Goal: Communication & Community: Share content

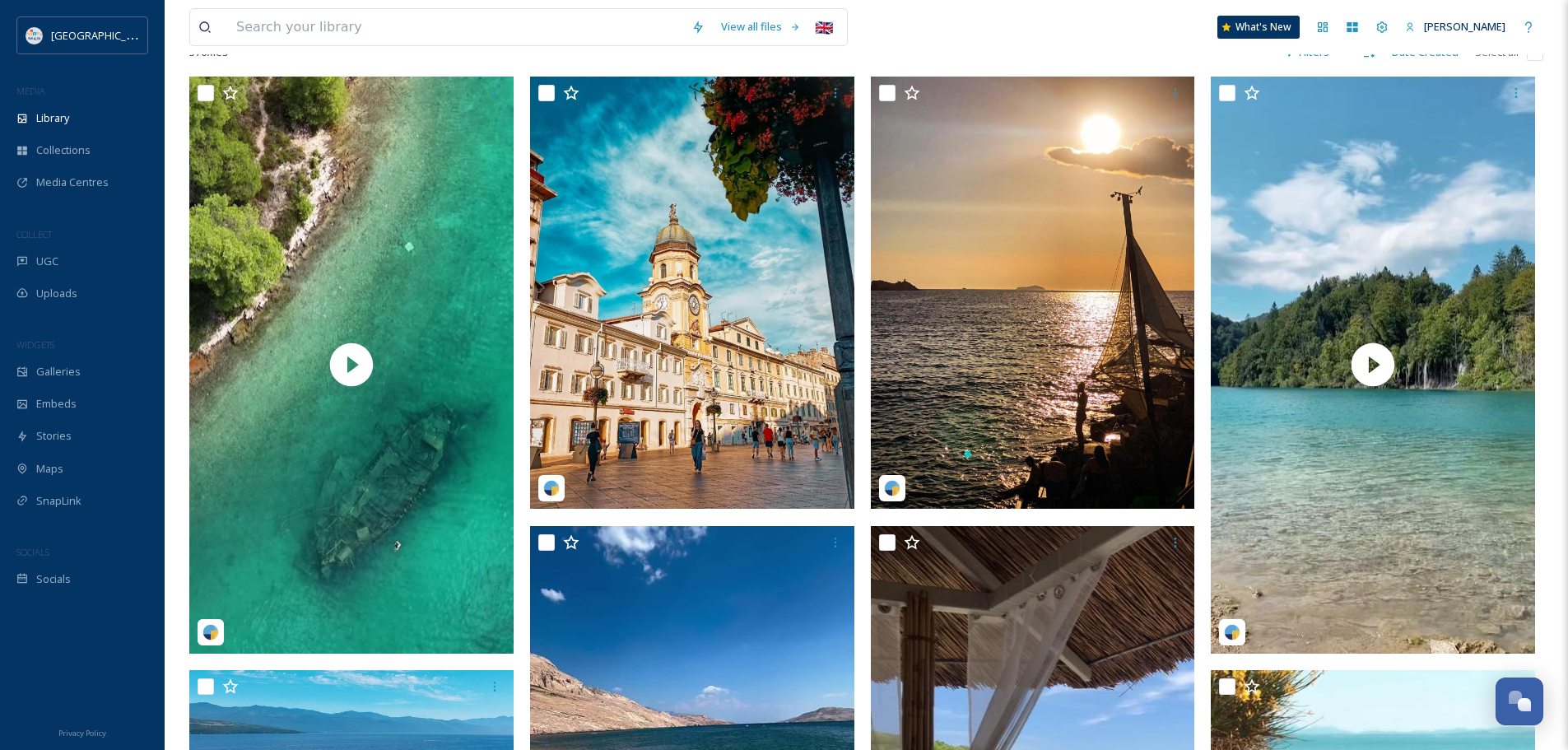
scroll to position [329, 0]
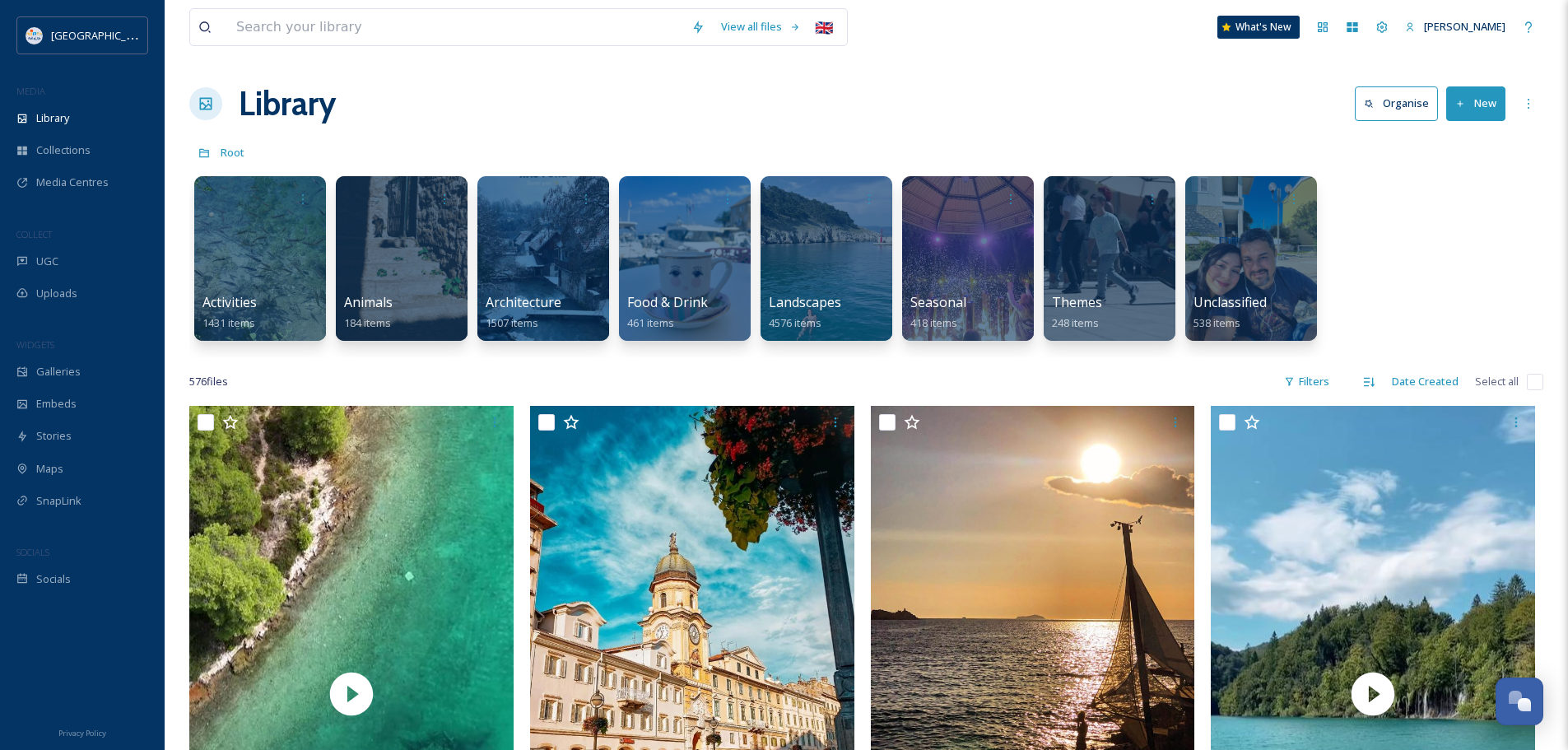
scroll to position [2243, 0]
click at [88, 116] on div "Library" at bounding box center [82, 118] width 164 height 32
click at [79, 248] on div "UGC" at bounding box center [82, 261] width 164 height 32
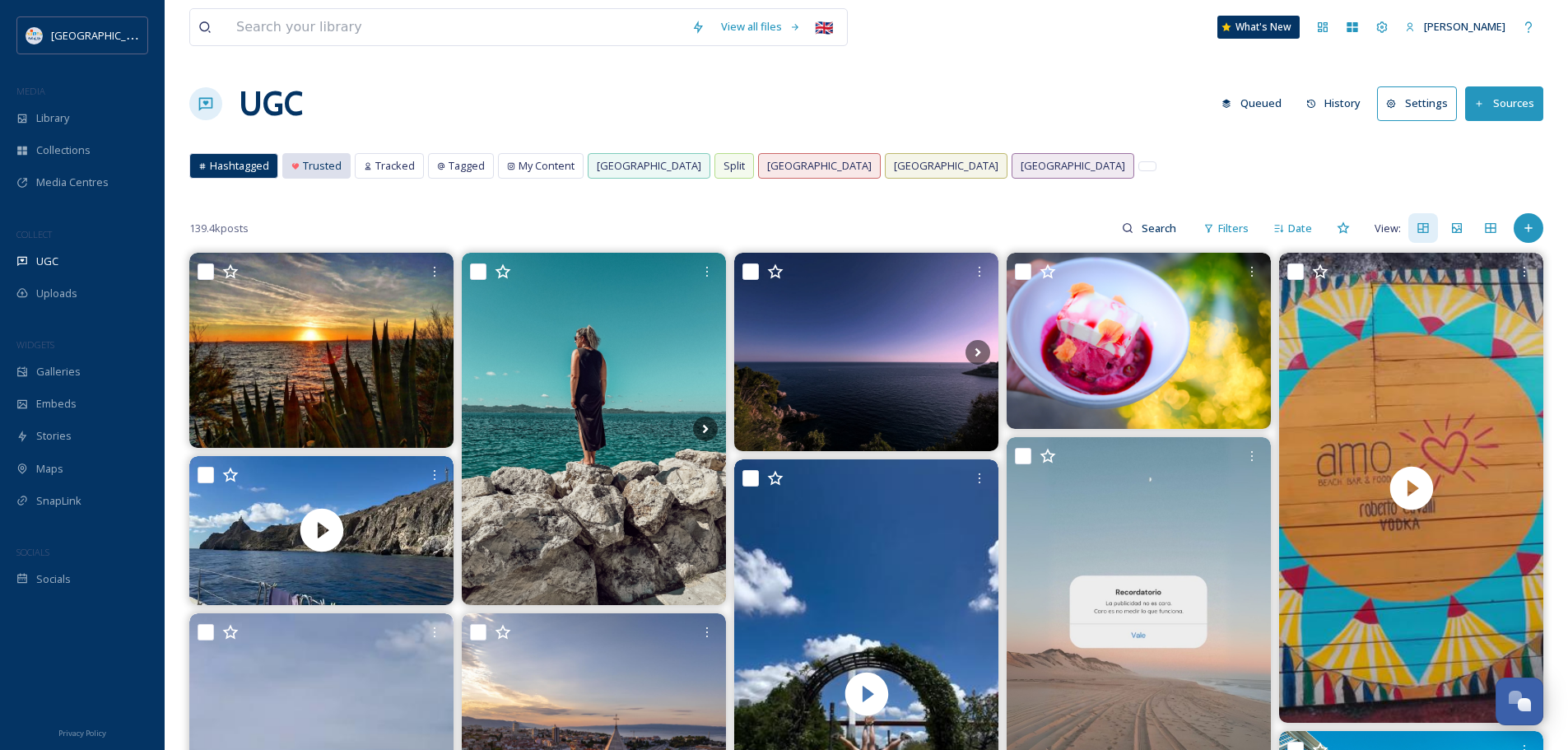
click at [300, 164] on div "Trusted" at bounding box center [315, 165] width 66 height 23
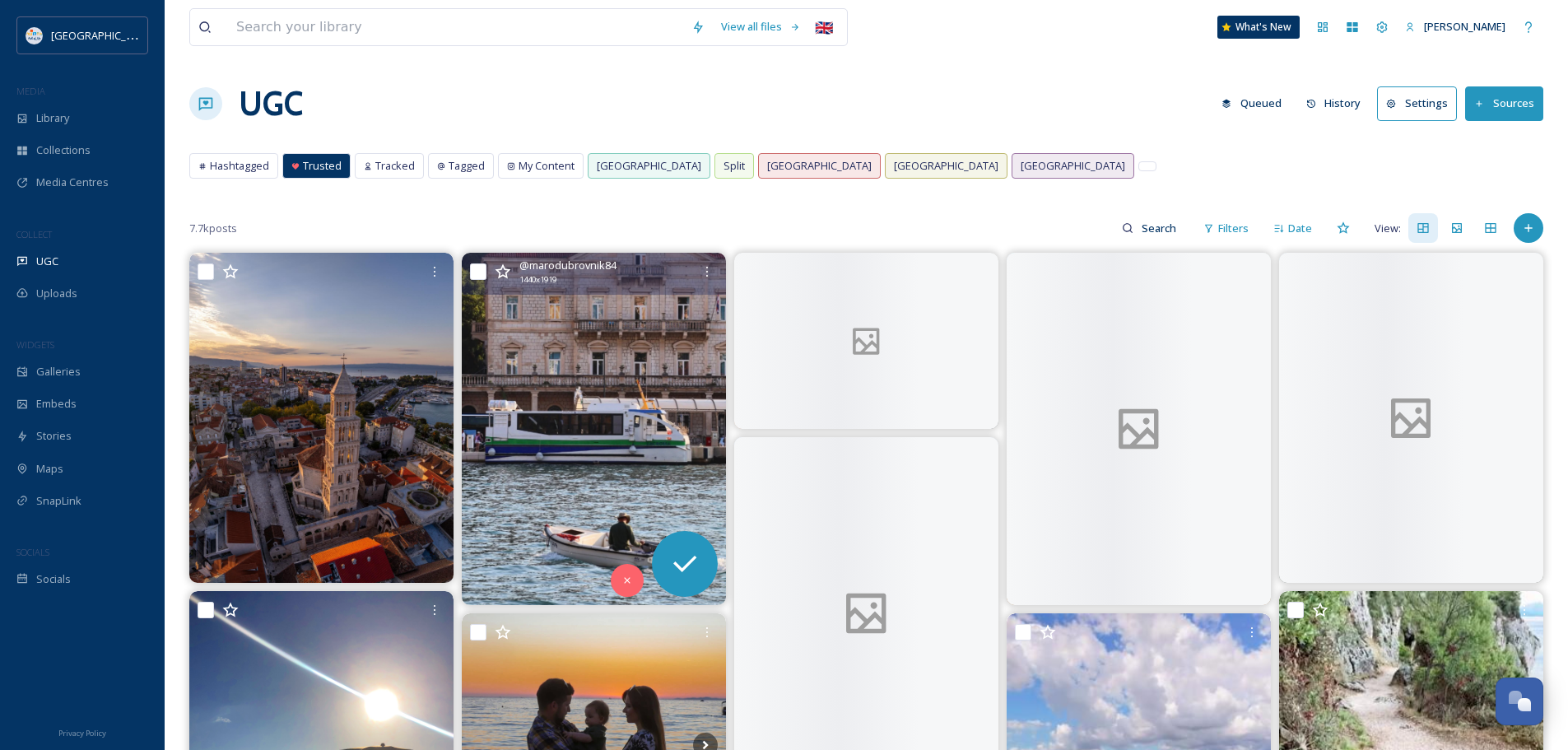
click at [616, 388] on img at bounding box center [593, 429] width 264 height 352
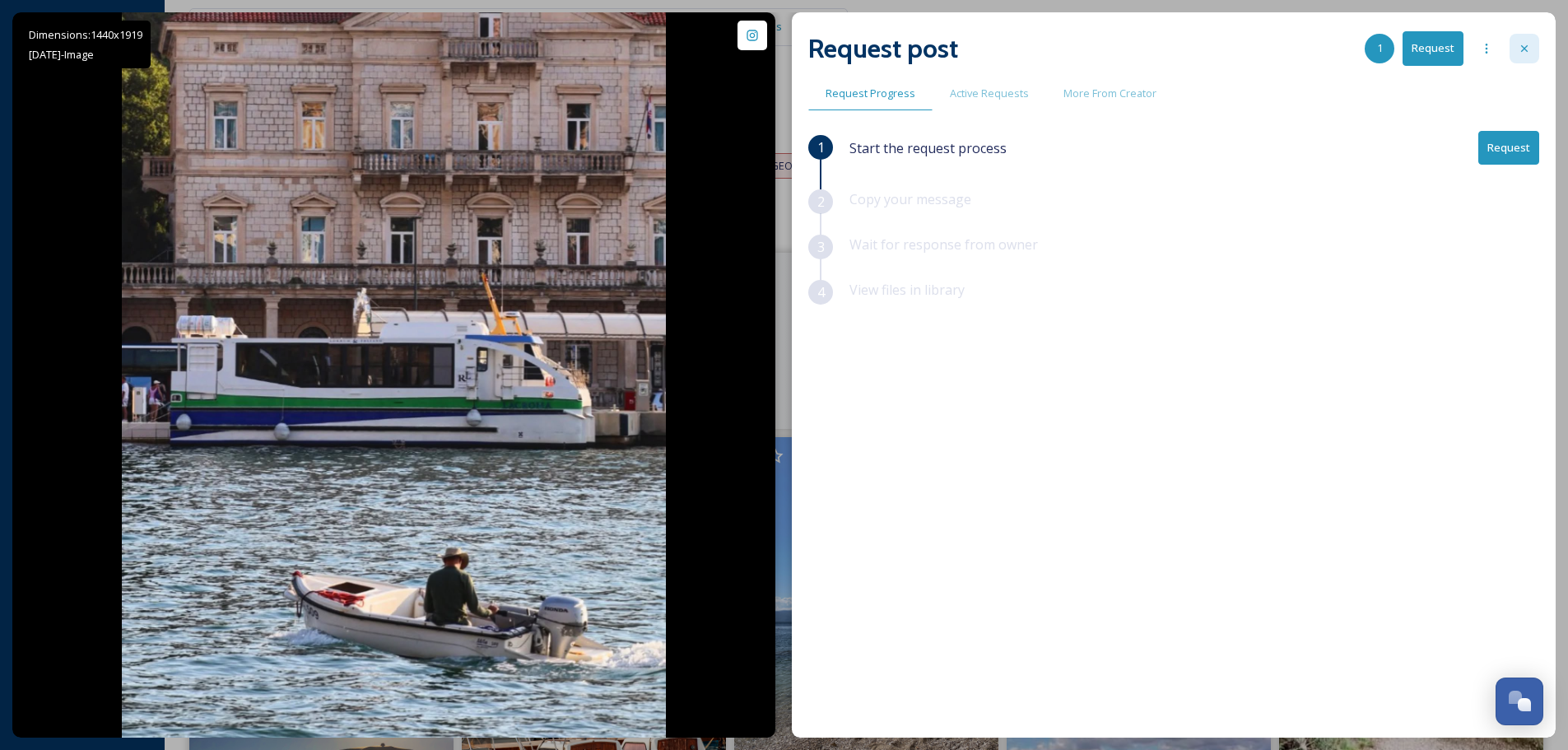
click at [1529, 42] on icon at bounding box center [1524, 49] width 13 height 13
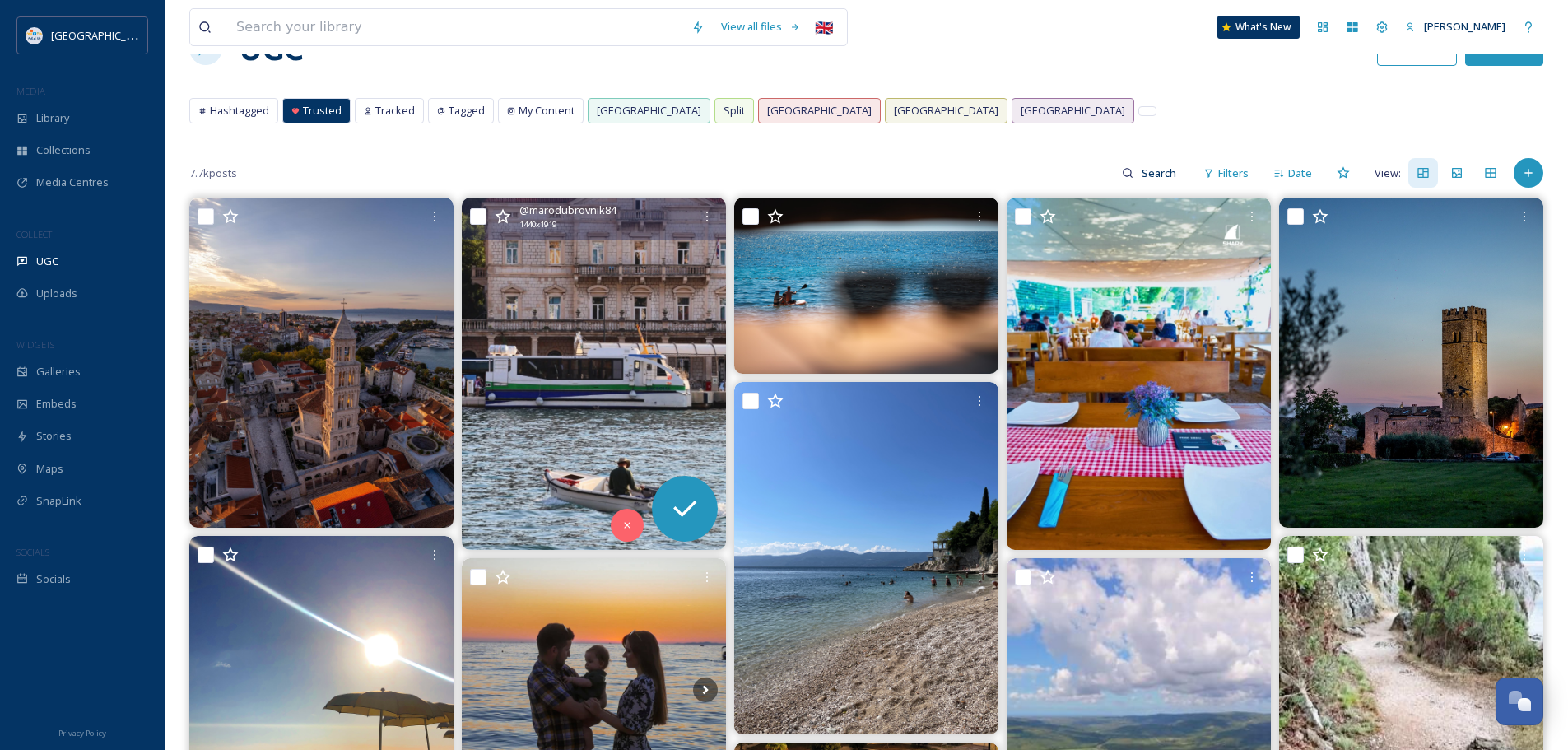
scroll to position [164, 0]
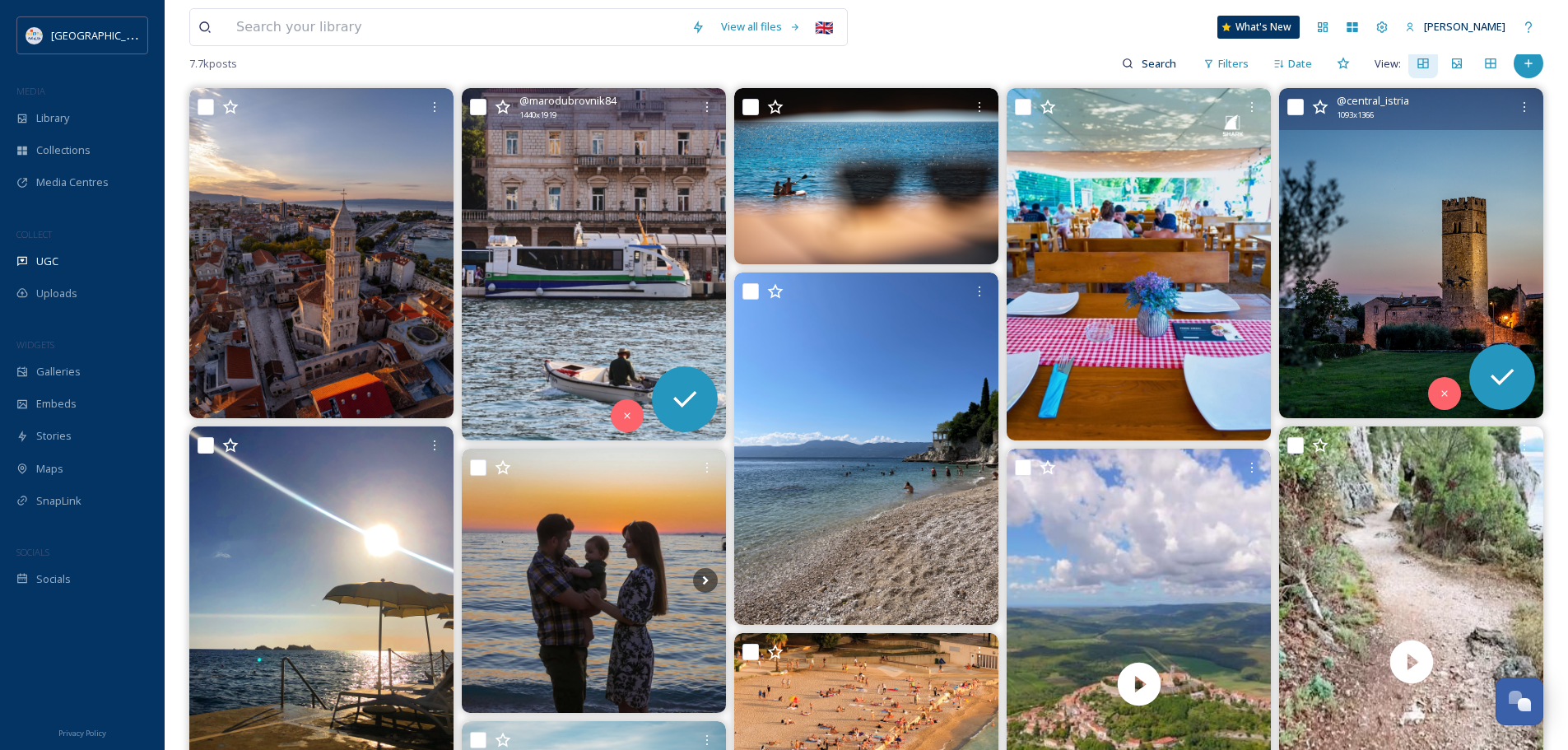
click at [1445, 245] on img at bounding box center [1410, 253] width 264 height 330
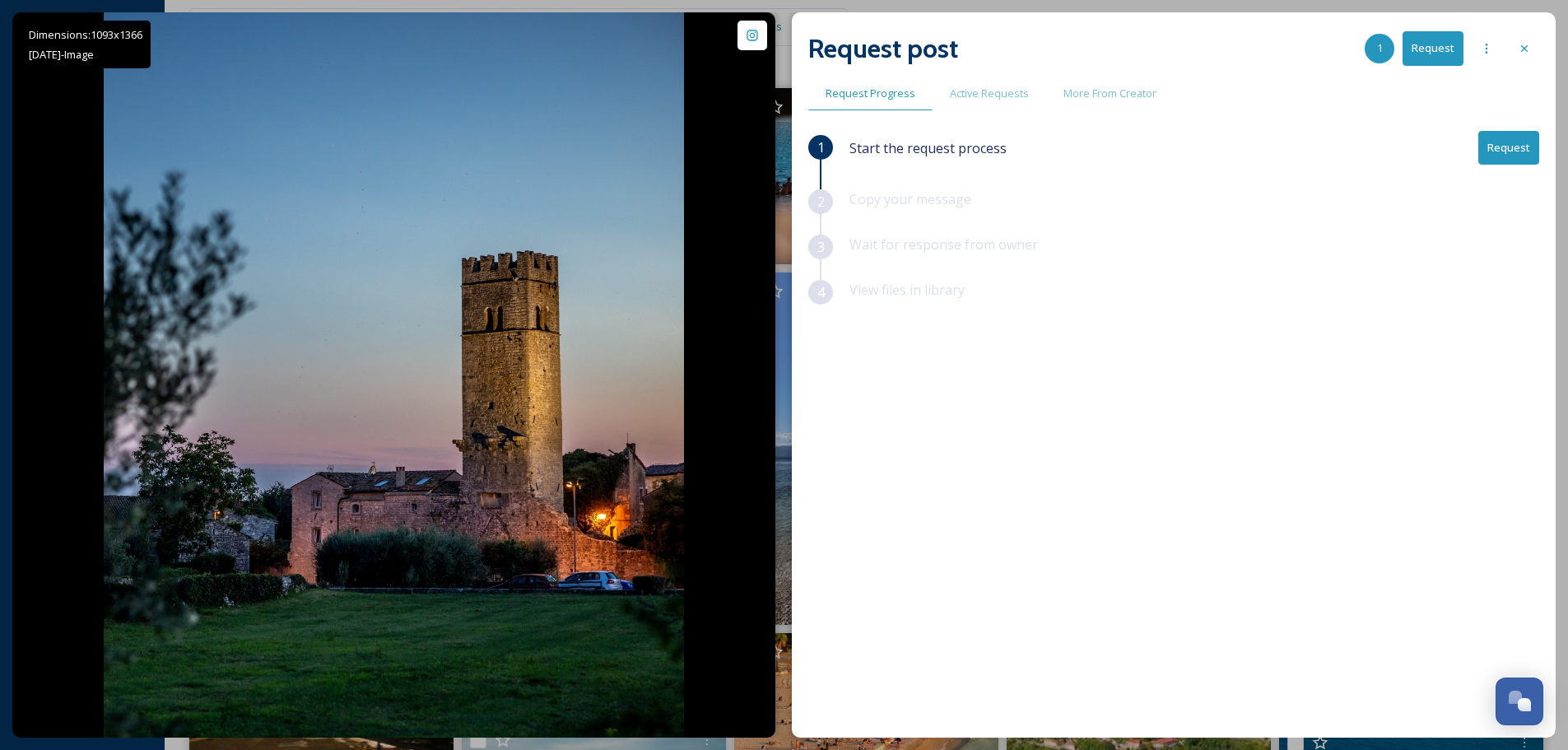
click at [1497, 151] on button "Request" at bounding box center [1508, 148] width 61 height 34
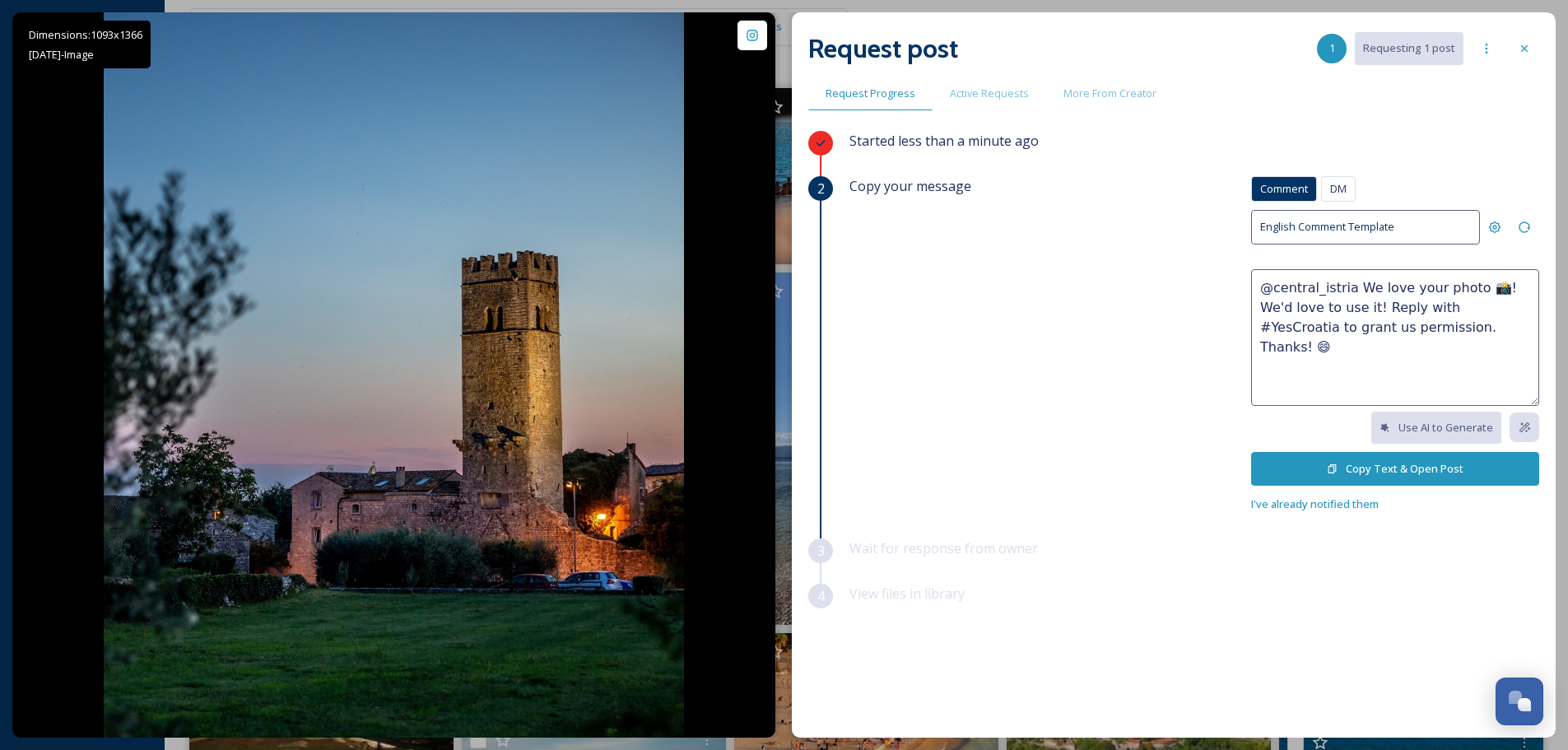
click at [1371, 458] on button "Copy Text & Open Post" at bounding box center [1394, 468] width 288 height 34
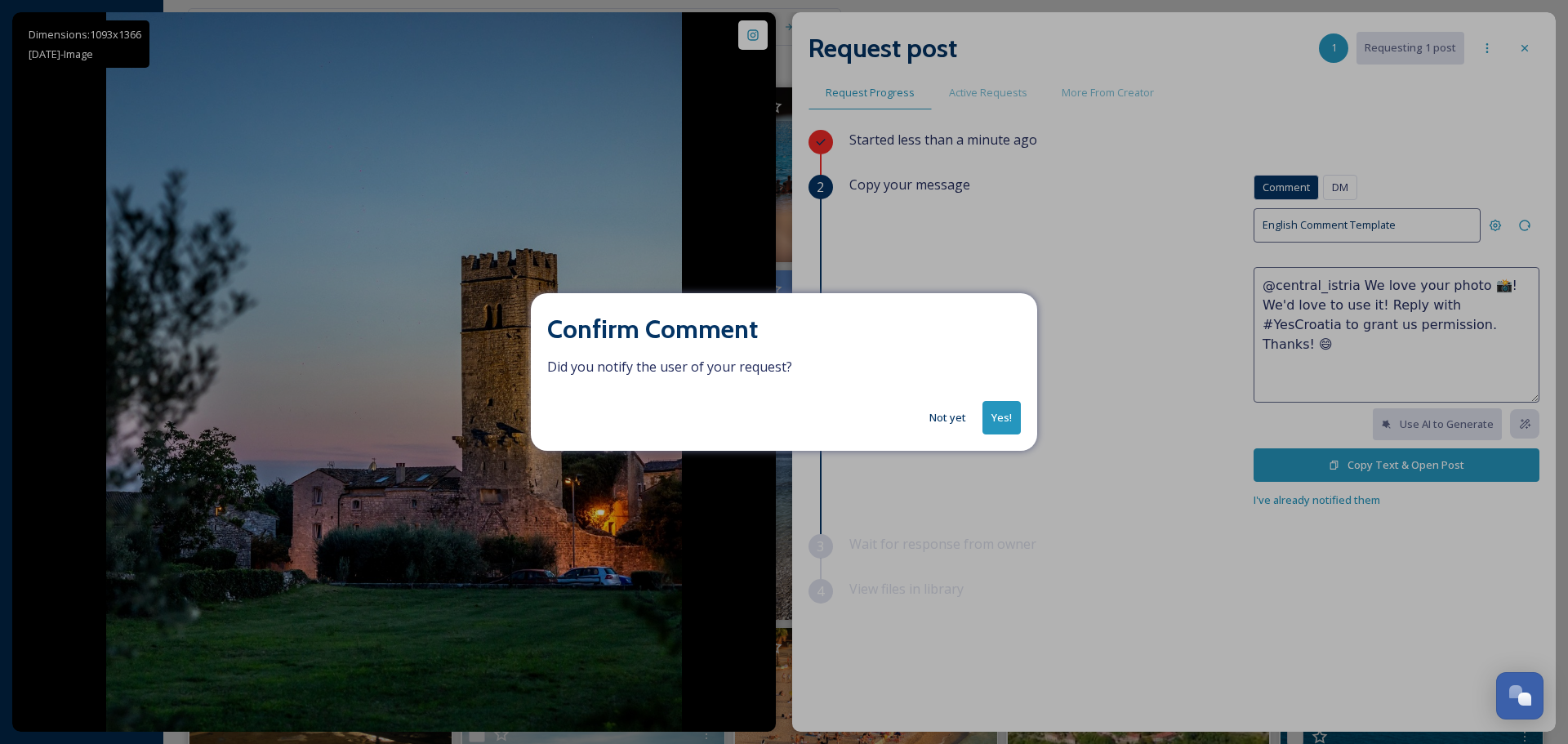
click at [996, 411] on button "Yes!" at bounding box center [1002, 418] width 38 height 33
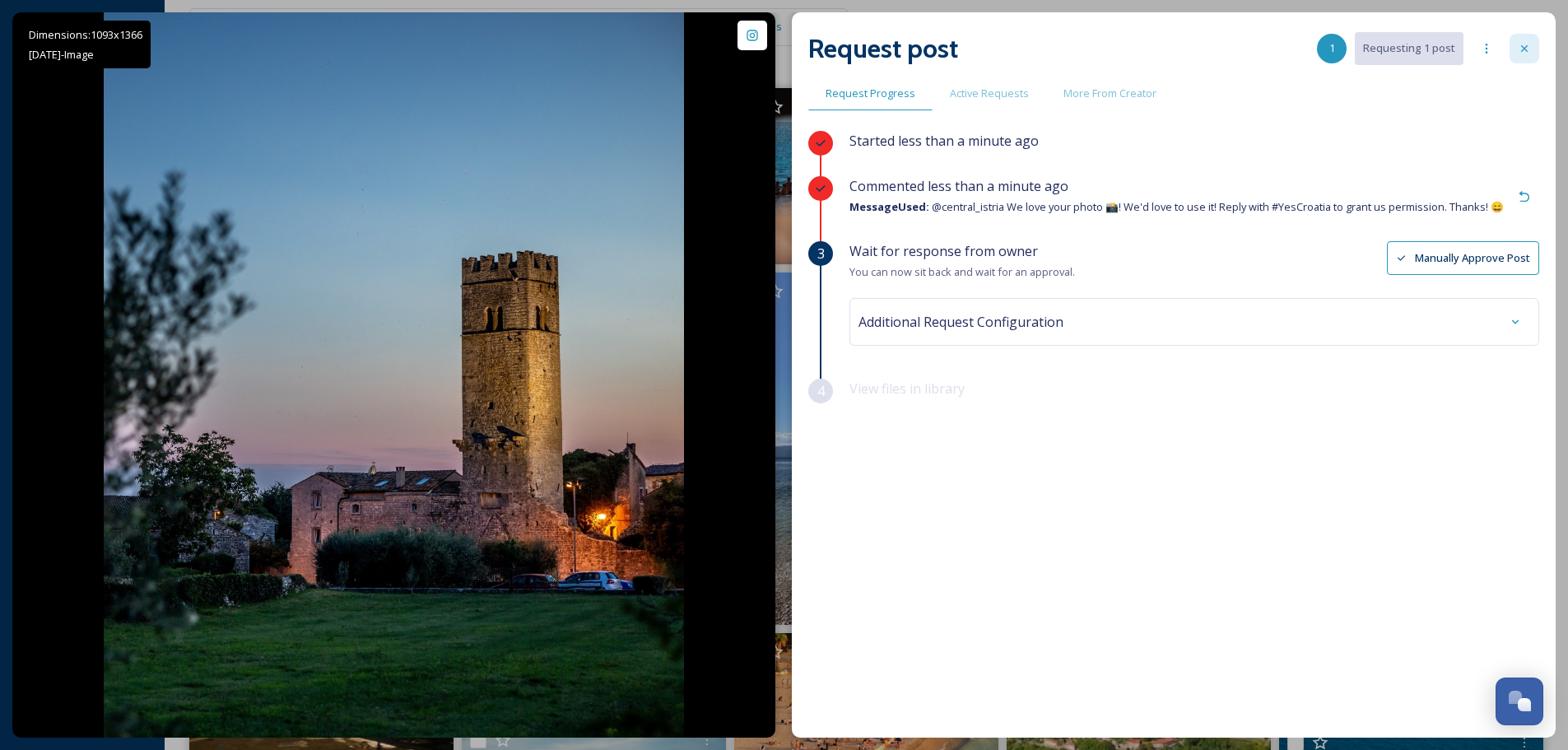
click at [1526, 45] on icon at bounding box center [1524, 49] width 13 height 13
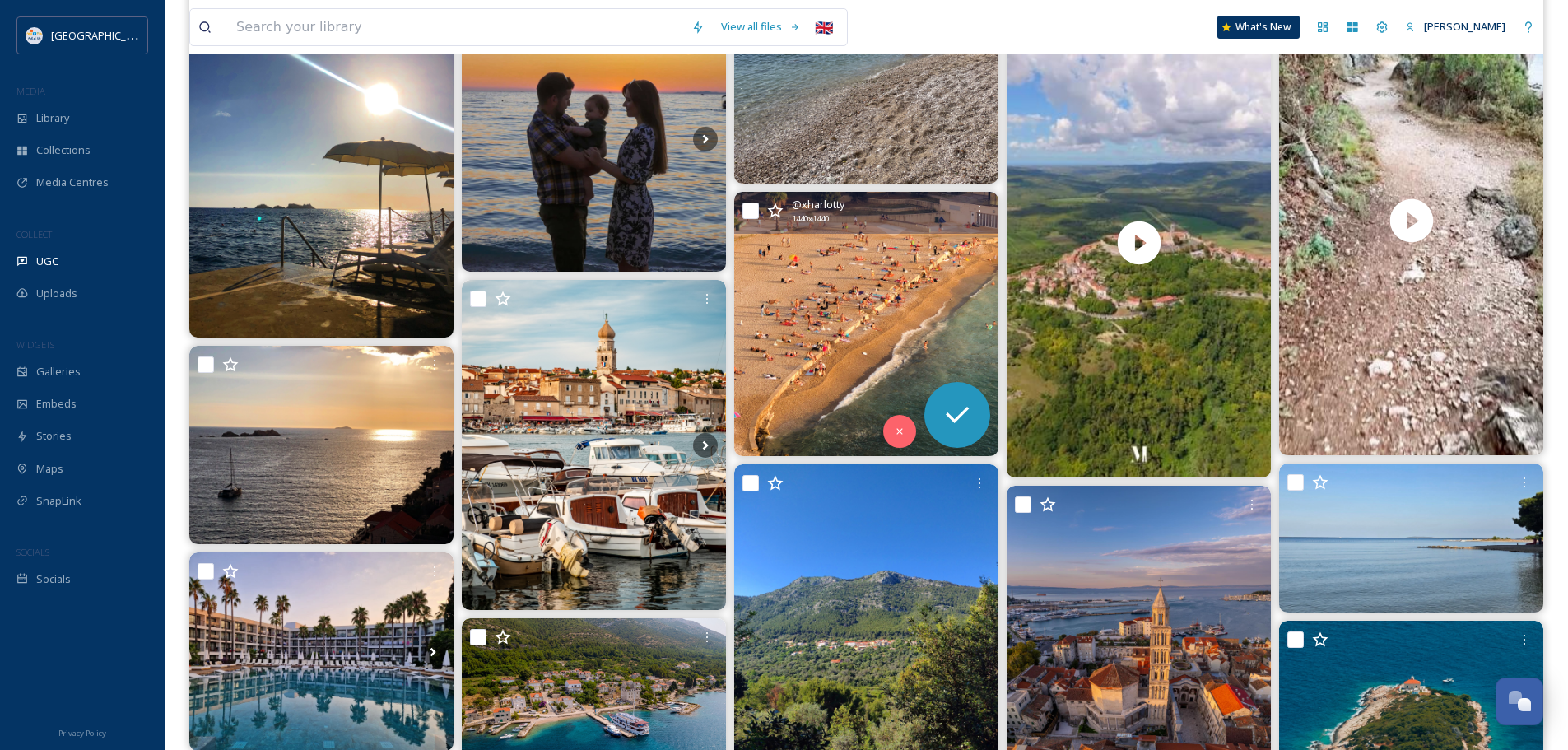
scroll to position [576, 0]
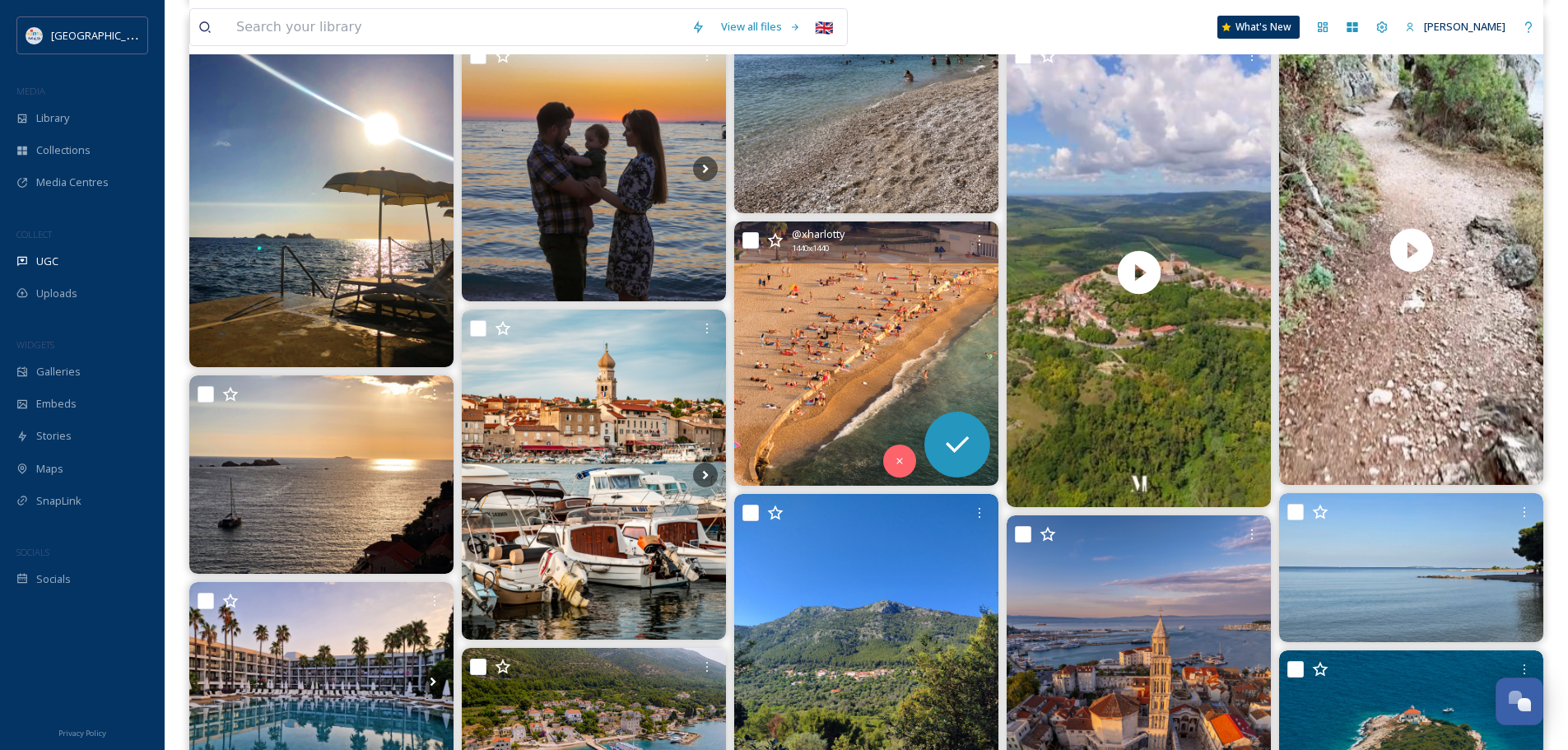
click at [863, 346] on img at bounding box center [866, 353] width 264 height 264
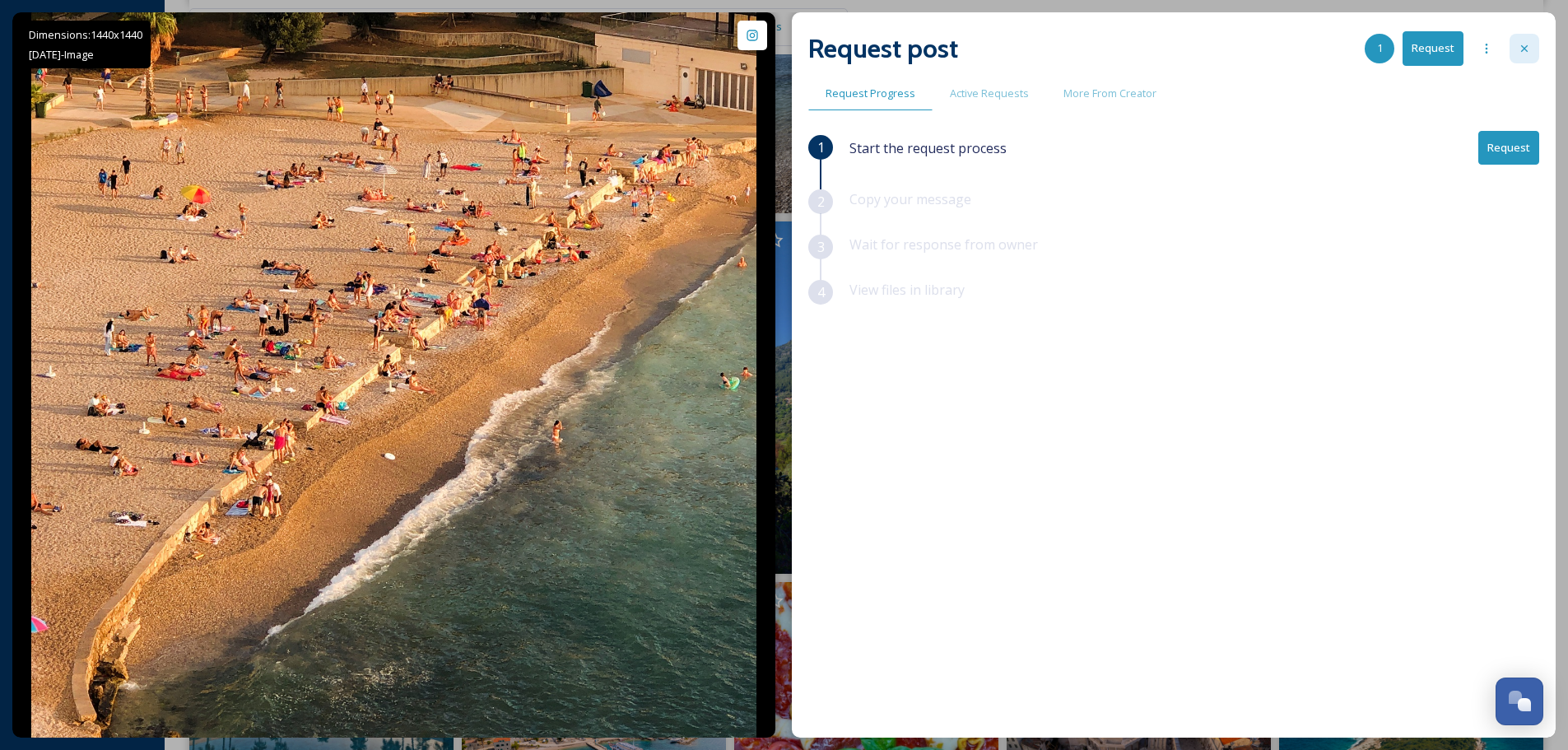
click at [1524, 48] on icon at bounding box center [1524, 49] width 13 height 13
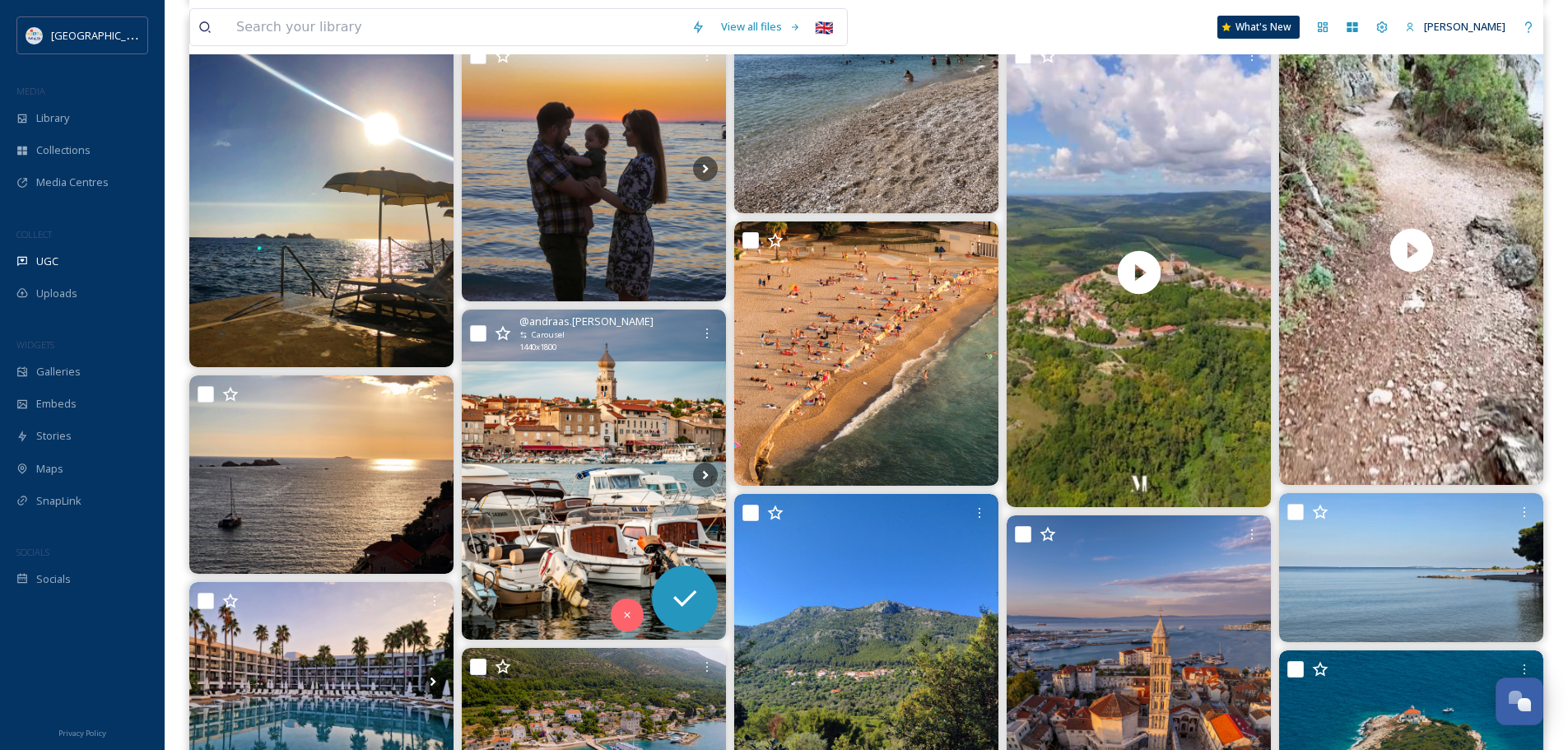
click at [604, 396] on img at bounding box center [593, 474] width 264 height 330
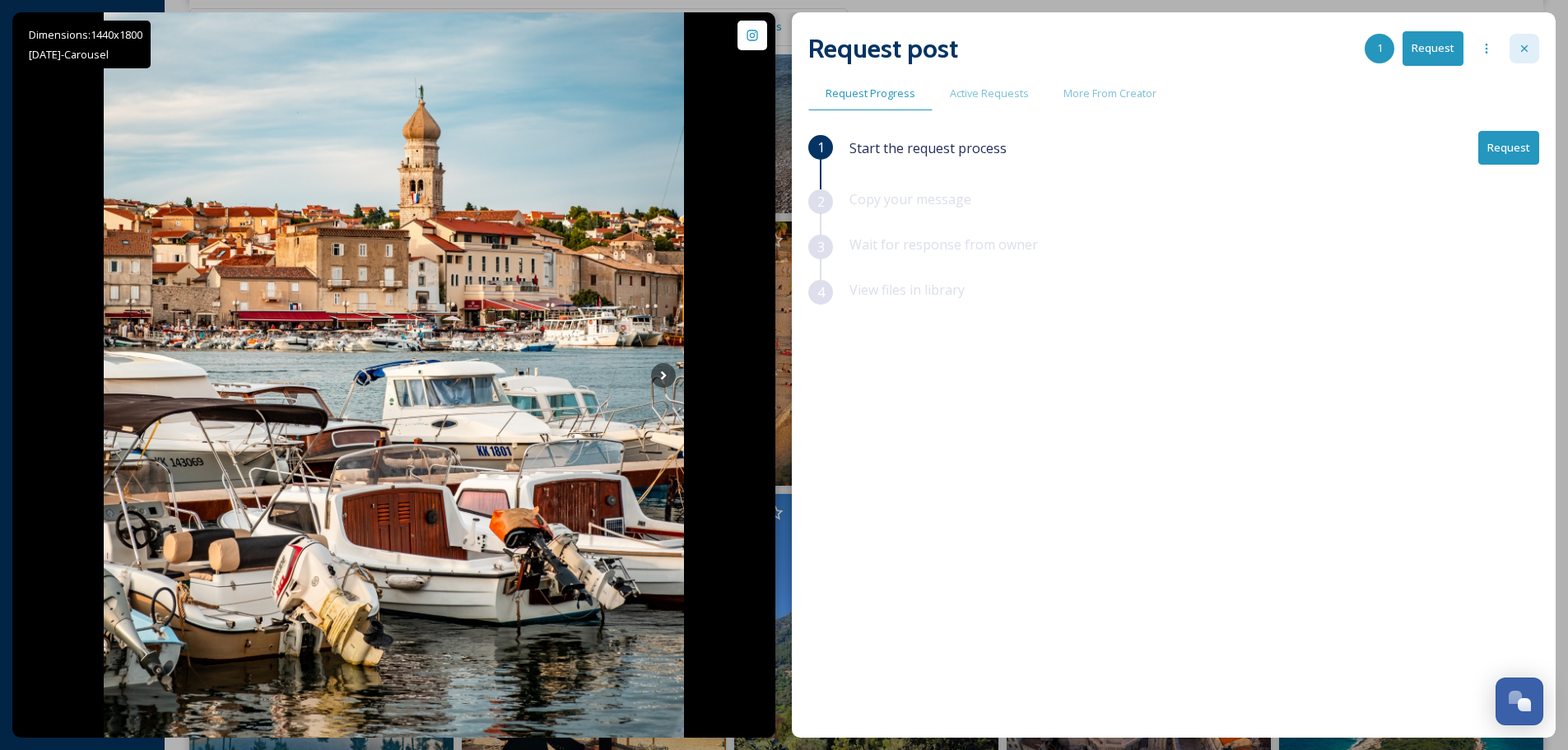
click at [1525, 37] on div at bounding box center [1524, 48] width 29 height 29
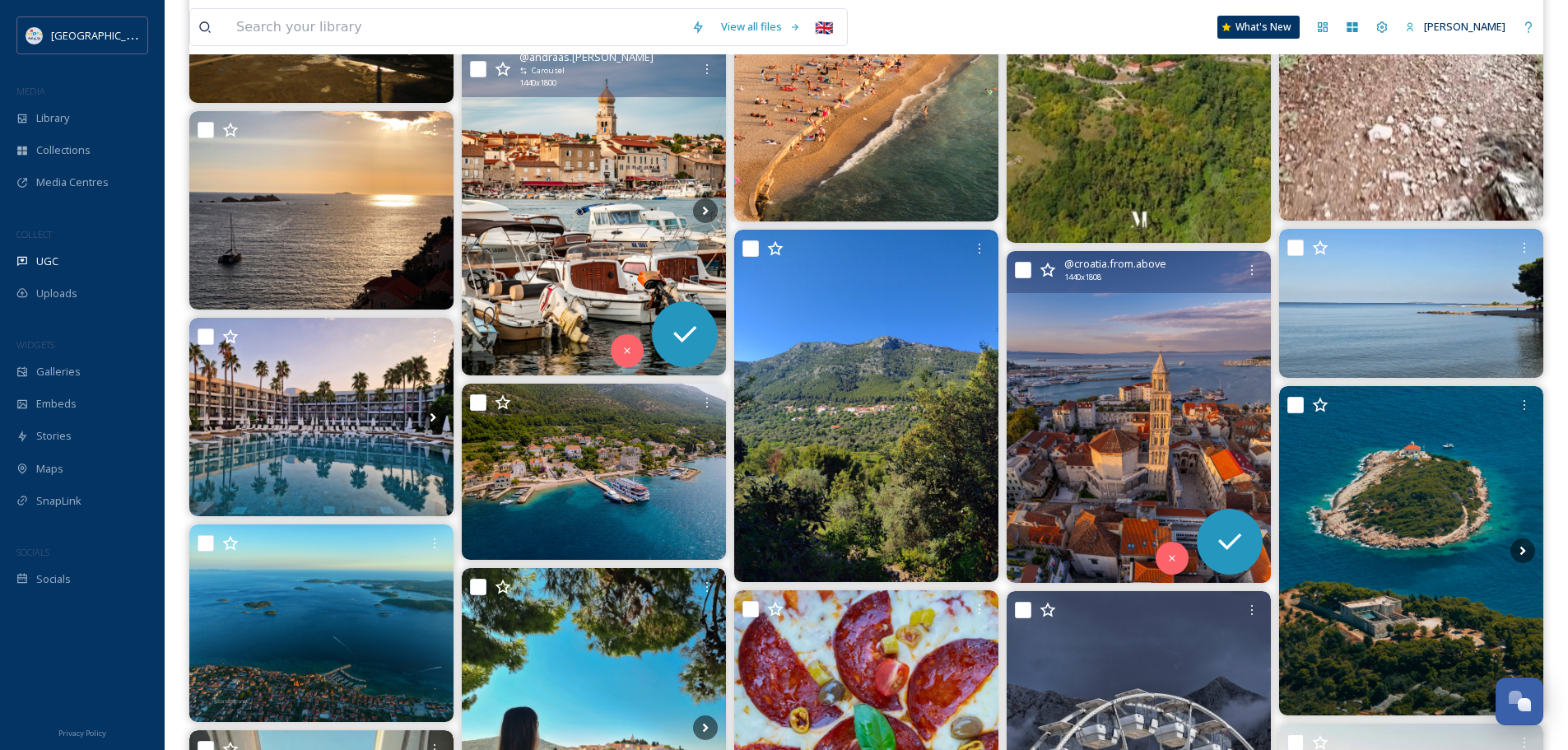
scroll to position [987, 0]
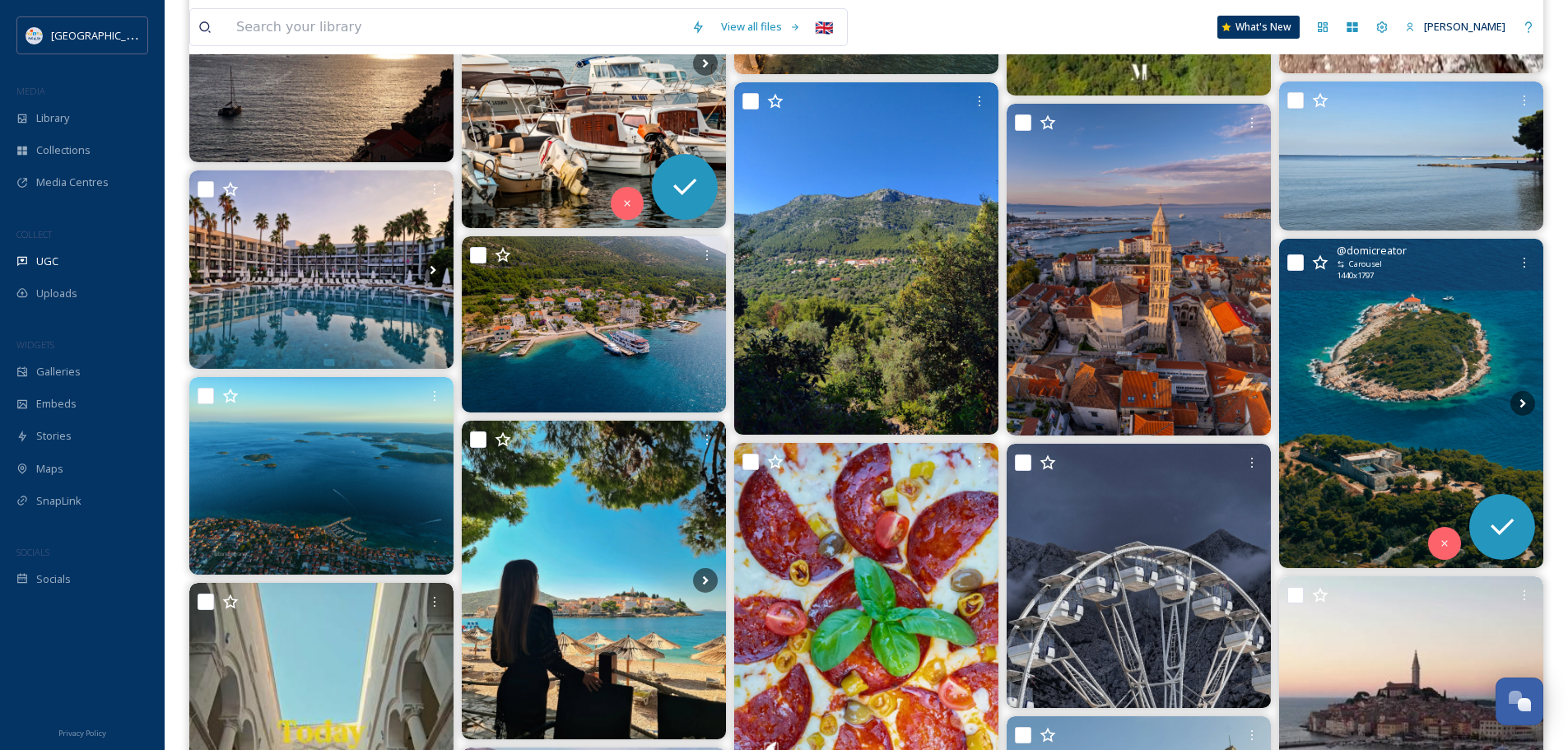
click at [1445, 376] on img at bounding box center [1410, 403] width 264 height 330
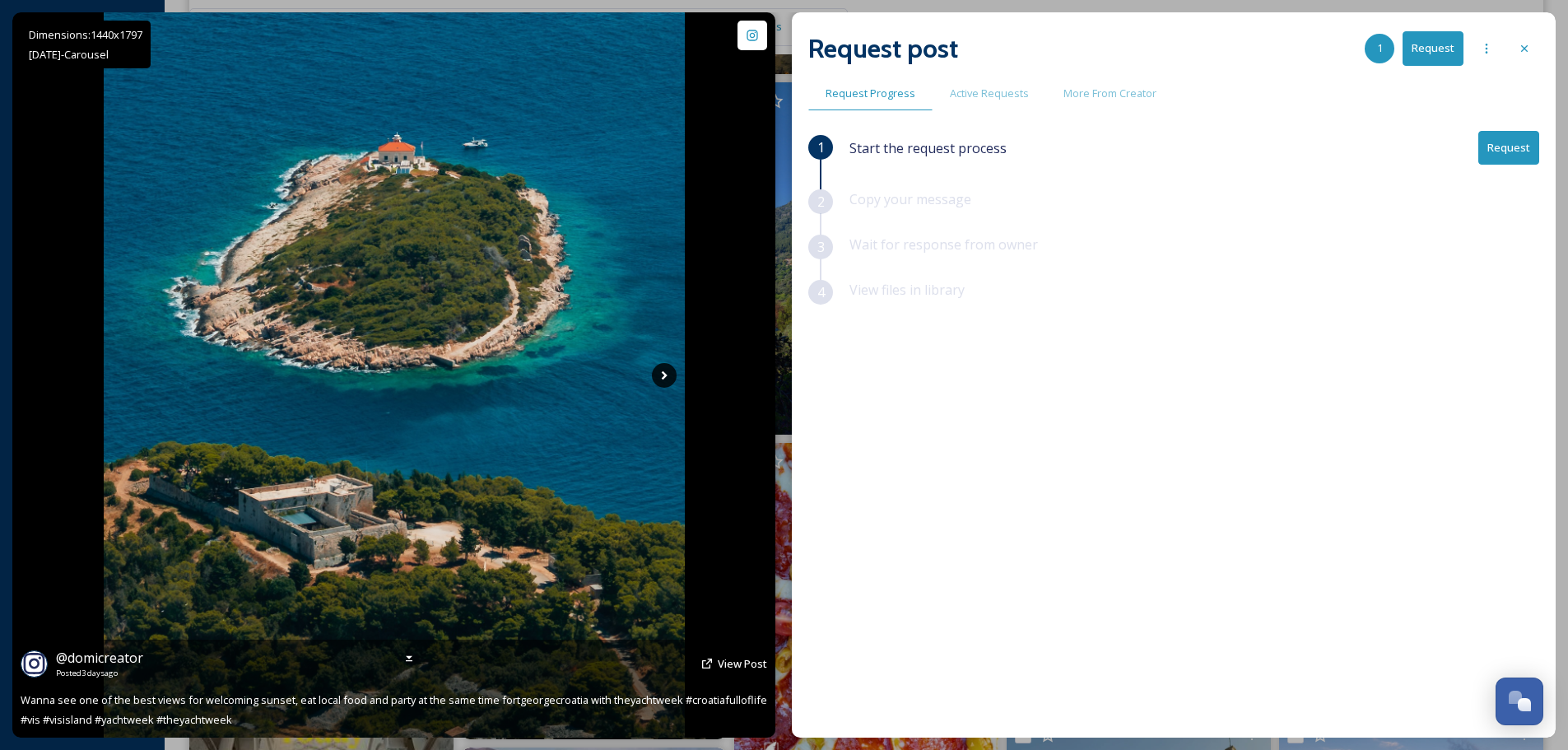
click at [662, 373] on icon at bounding box center [664, 375] width 24 height 24
click at [743, 654] on div "@ domicreator Posted 3 days ago View Post" at bounding box center [394, 663] width 747 height 31
click at [741, 658] on span "View Post" at bounding box center [742, 664] width 49 height 15
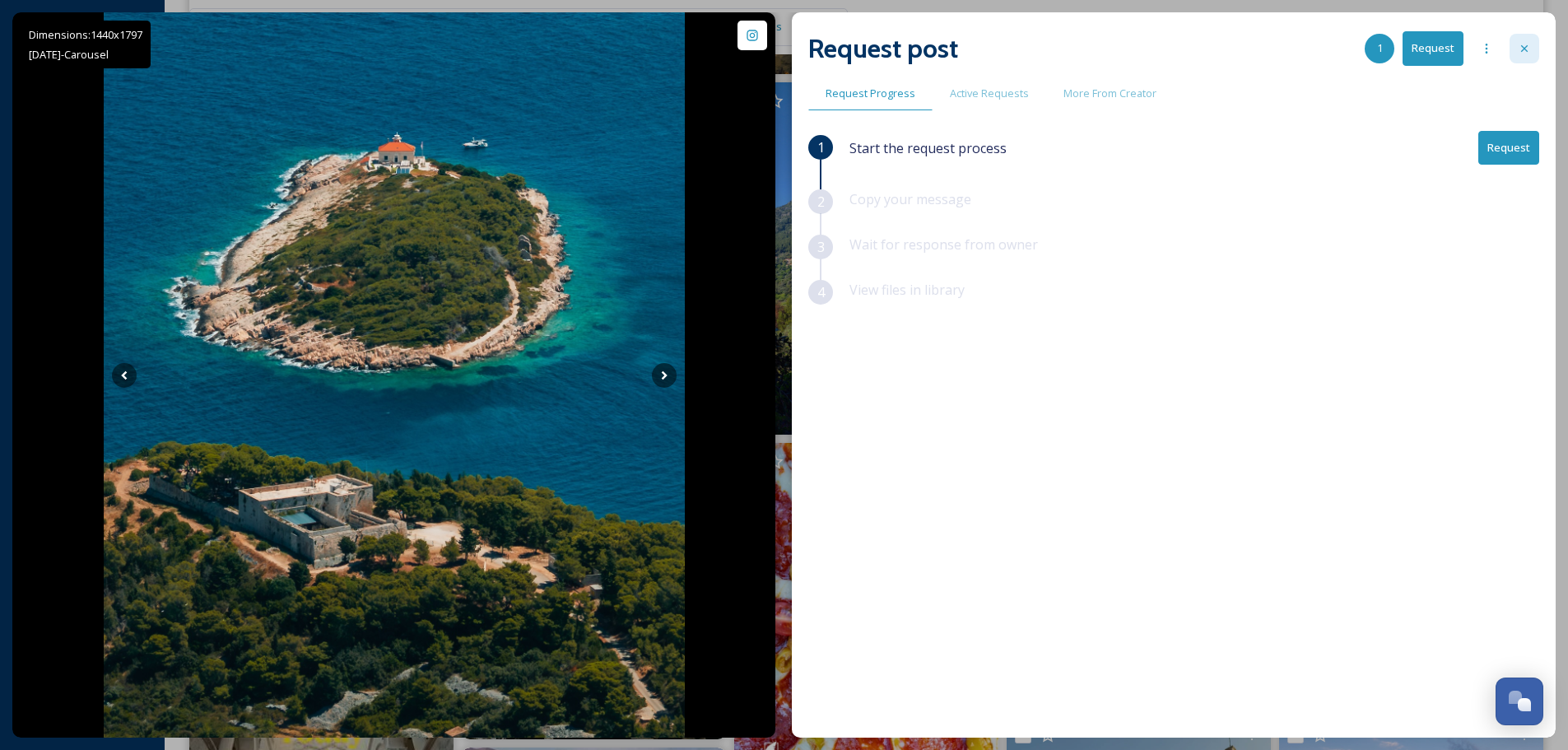
click at [1519, 49] on icon at bounding box center [1524, 49] width 13 height 13
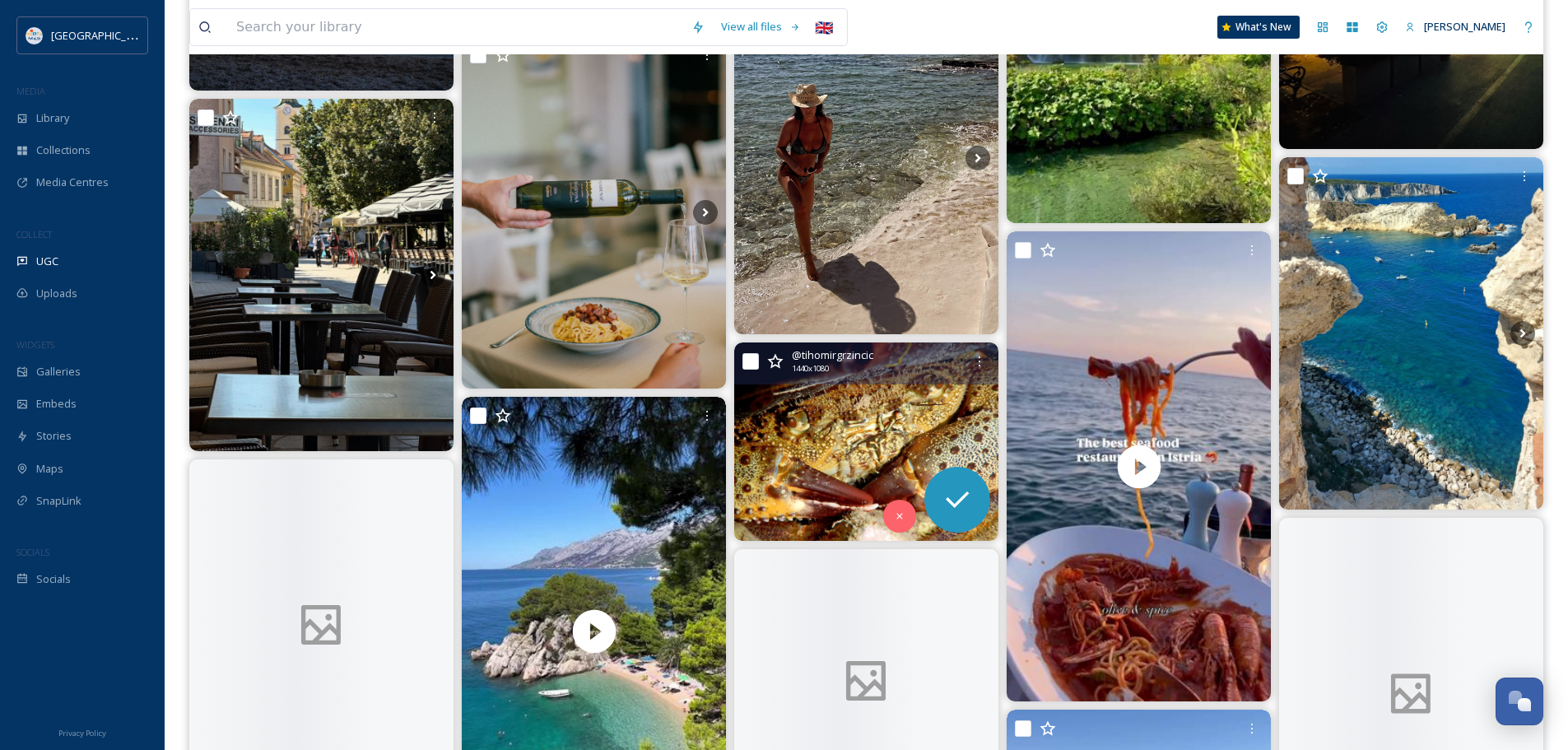
scroll to position [3127, 0]
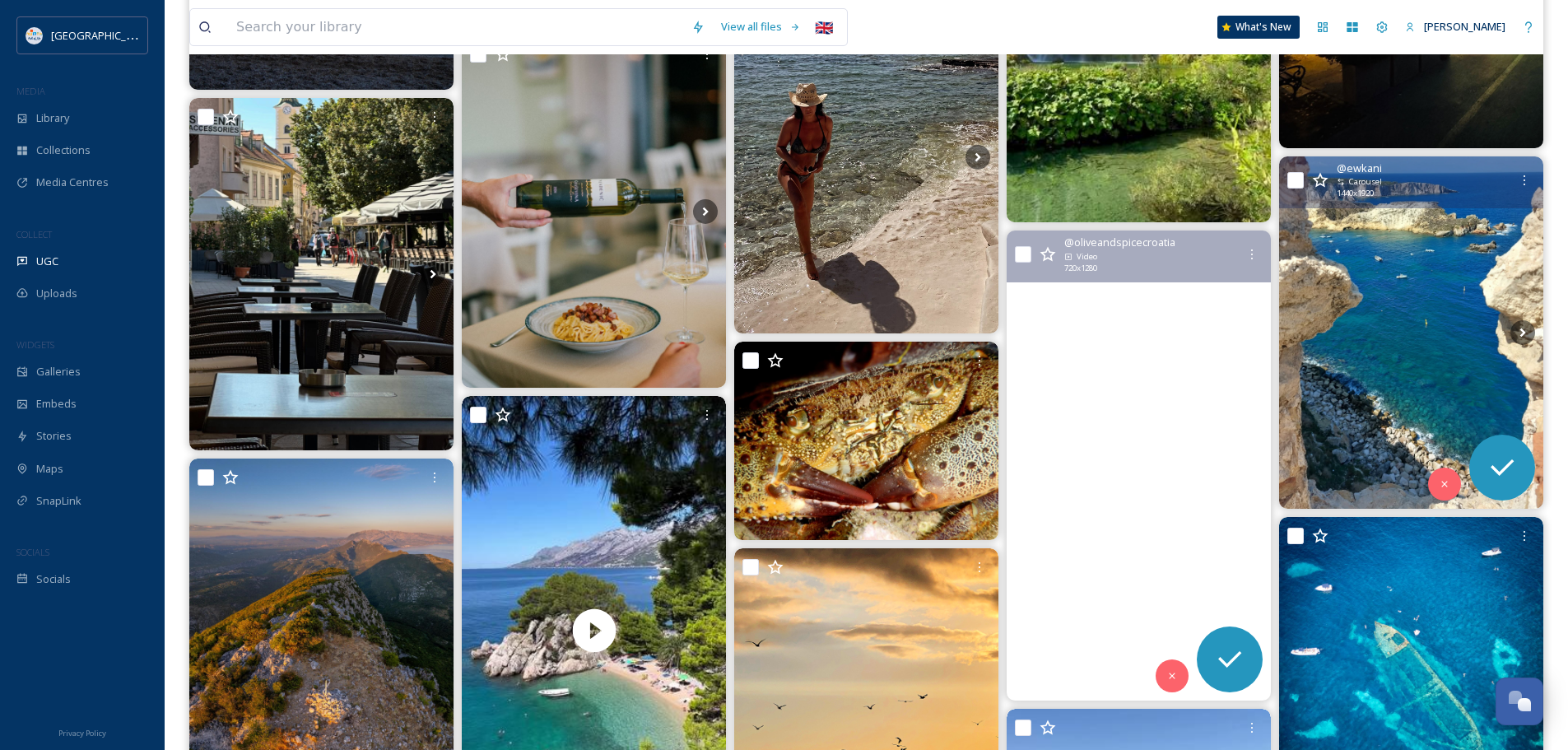
click at [1415, 357] on img at bounding box center [1410, 332] width 264 height 352
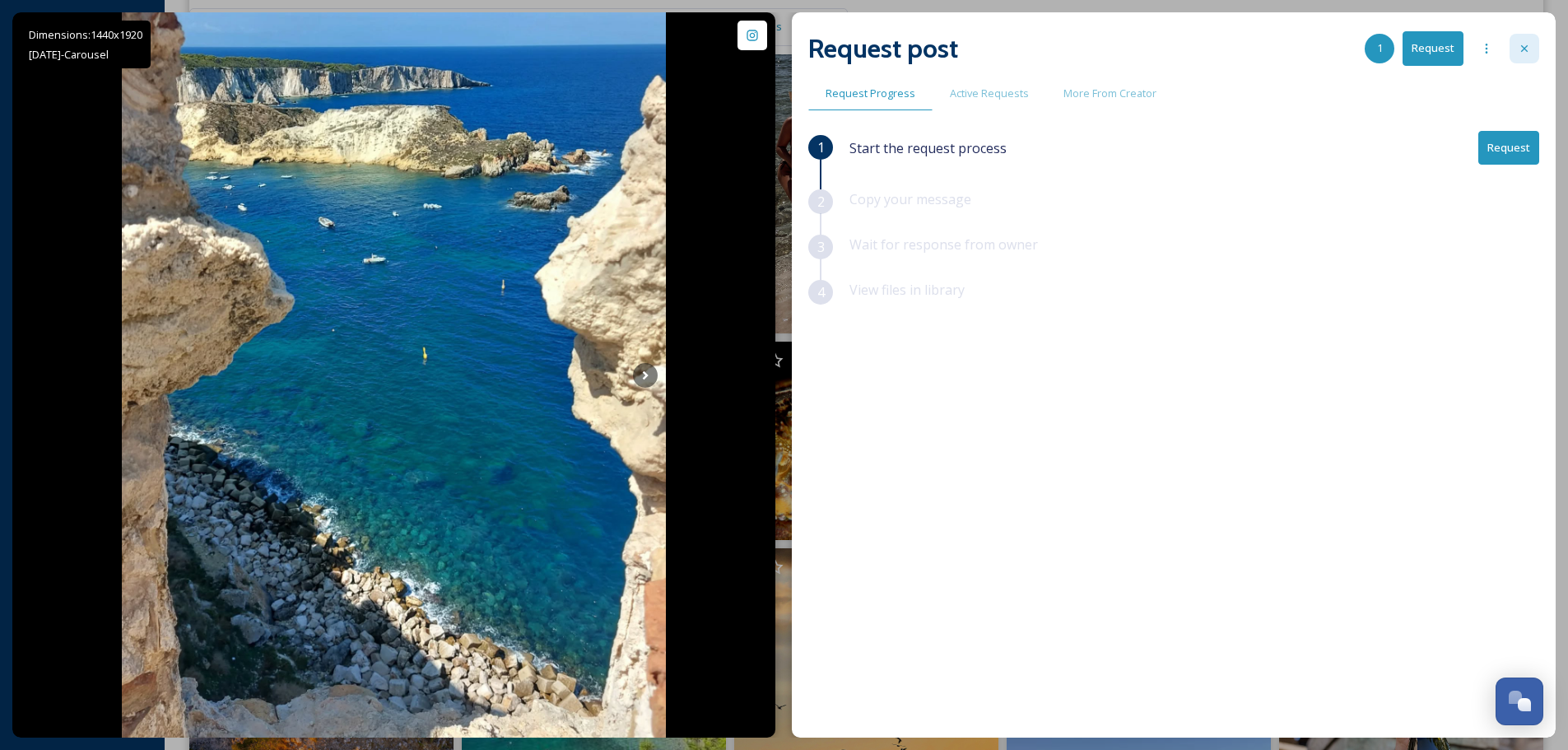
click at [1513, 51] on div at bounding box center [1524, 48] width 29 height 29
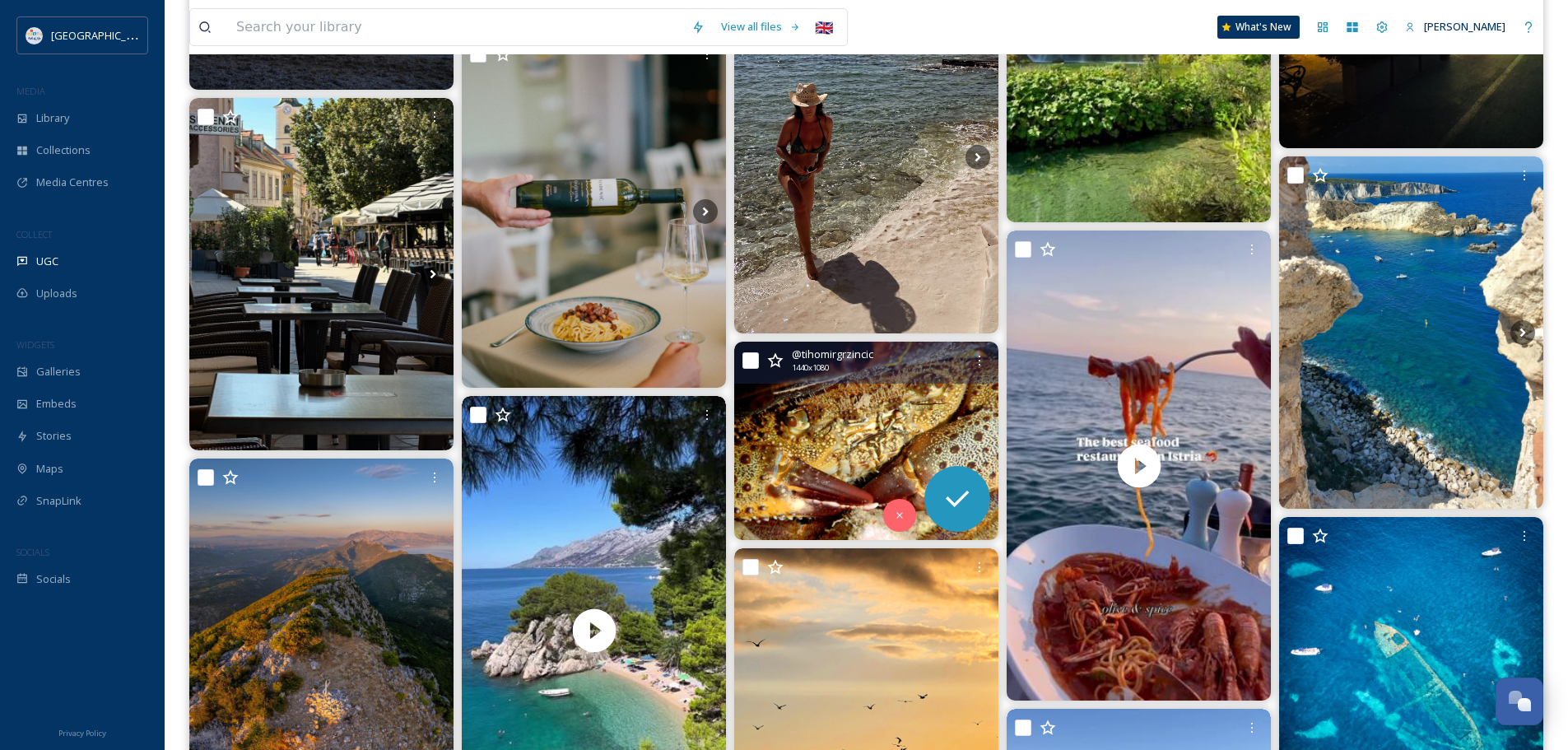
scroll to position [3373, 0]
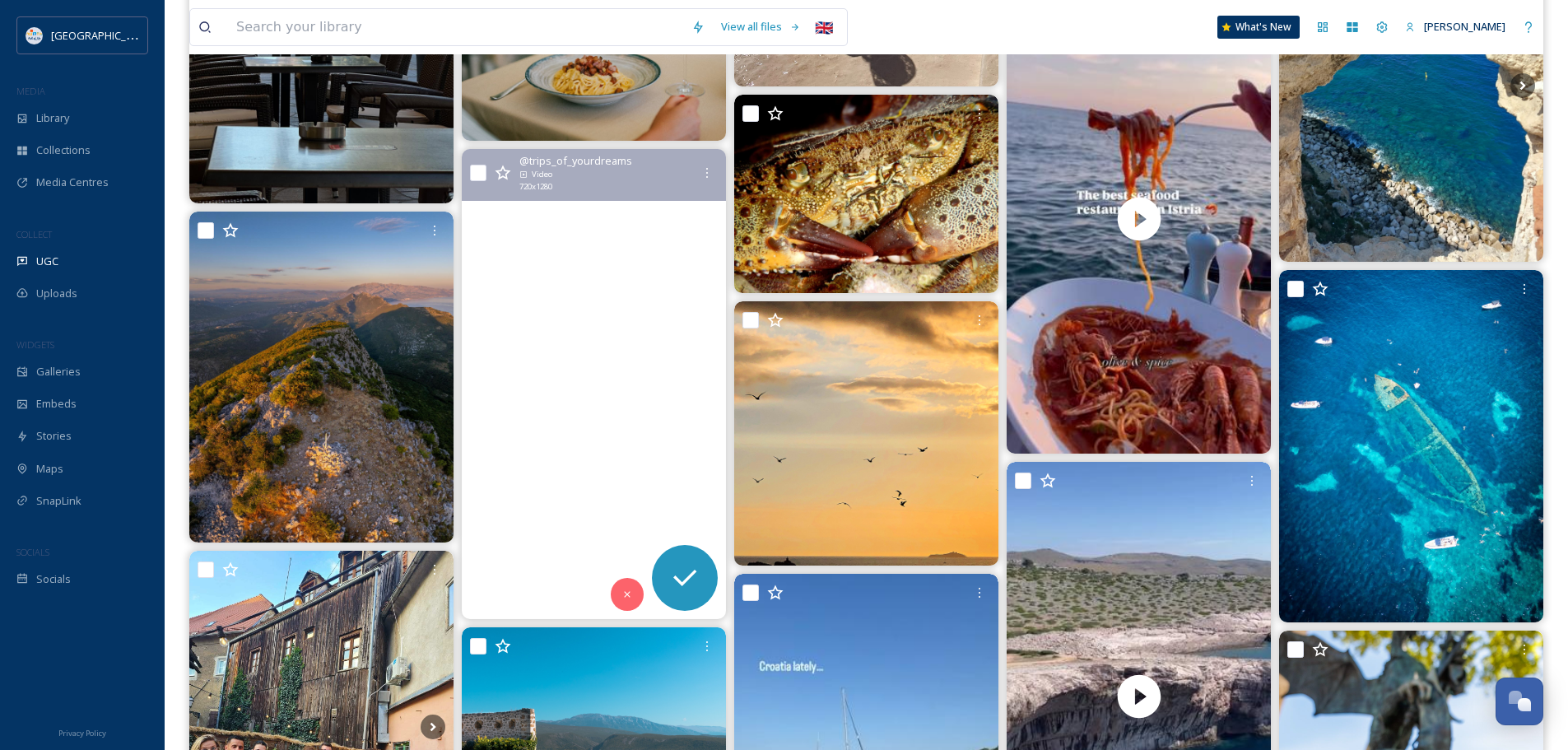
click at [643, 411] on video "Beautiful Brela🇭🇷 #sea #travel #croatia #makarska #makarskariviera #brela #bask…" at bounding box center [593, 384] width 264 height 470
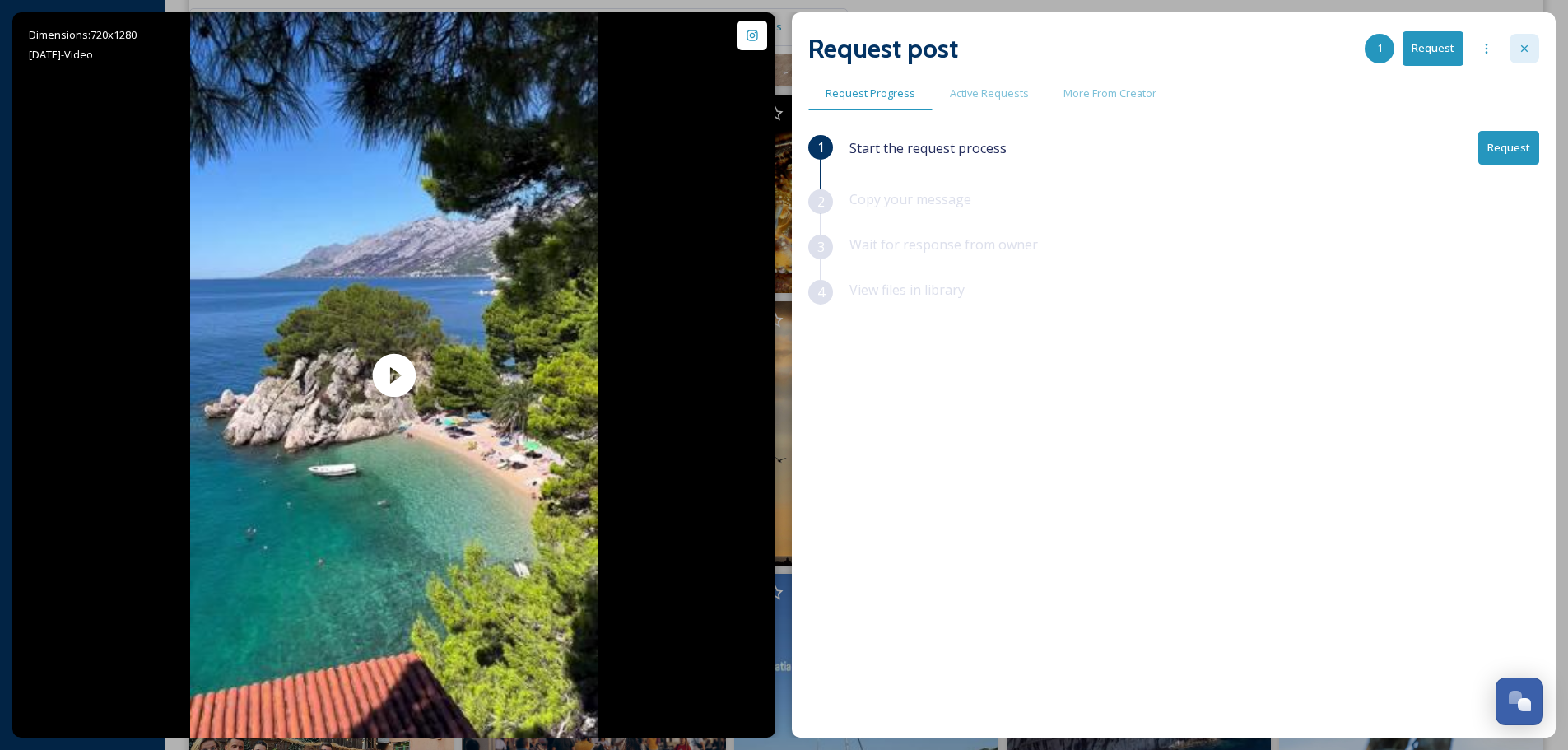
click at [1525, 49] on icon at bounding box center [1524, 49] width 13 height 13
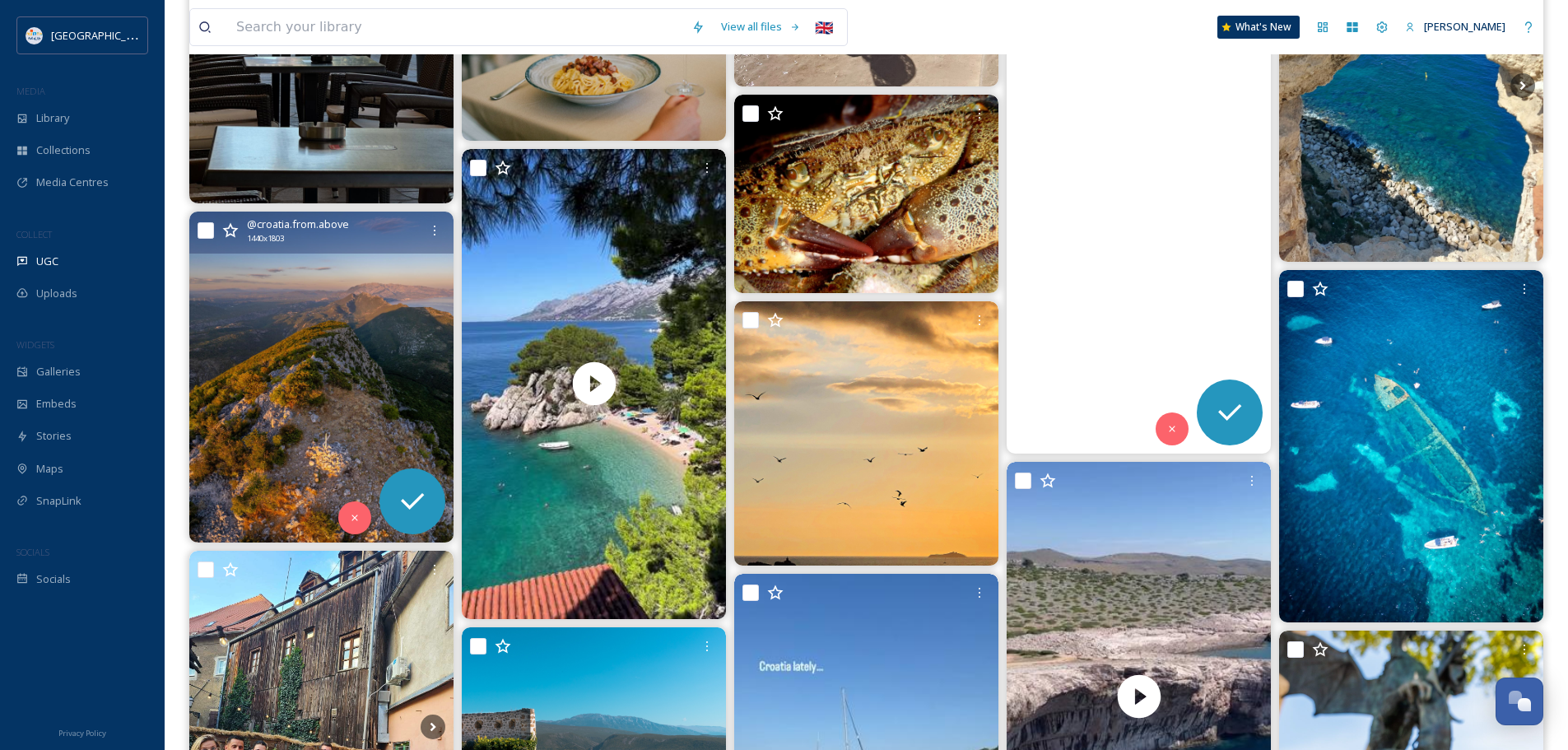
click at [409, 437] on img at bounding box center [321, 377] width 264 height 331
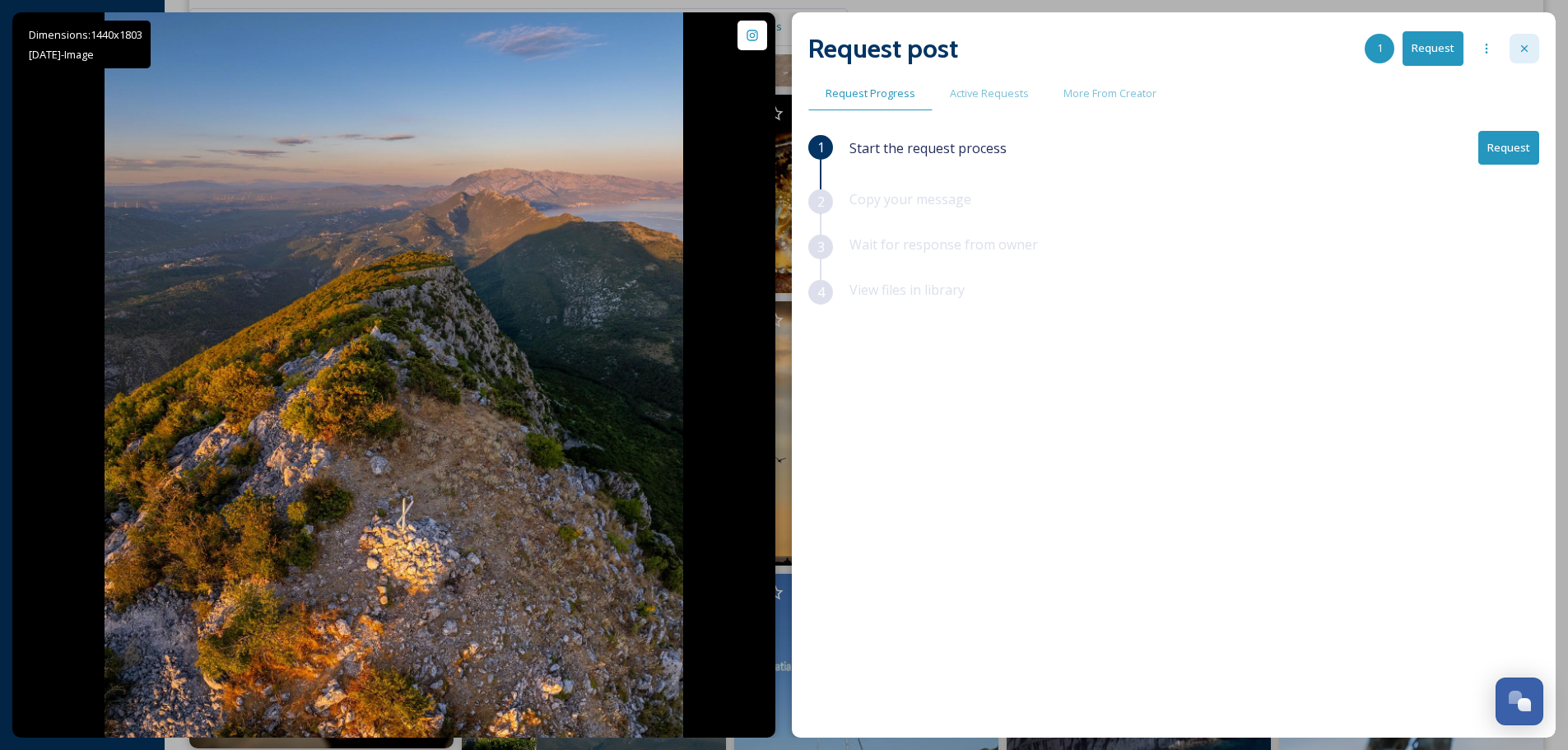
click at [1524, 44] on icon at bounding box center [1524, 49] width 13 height 13
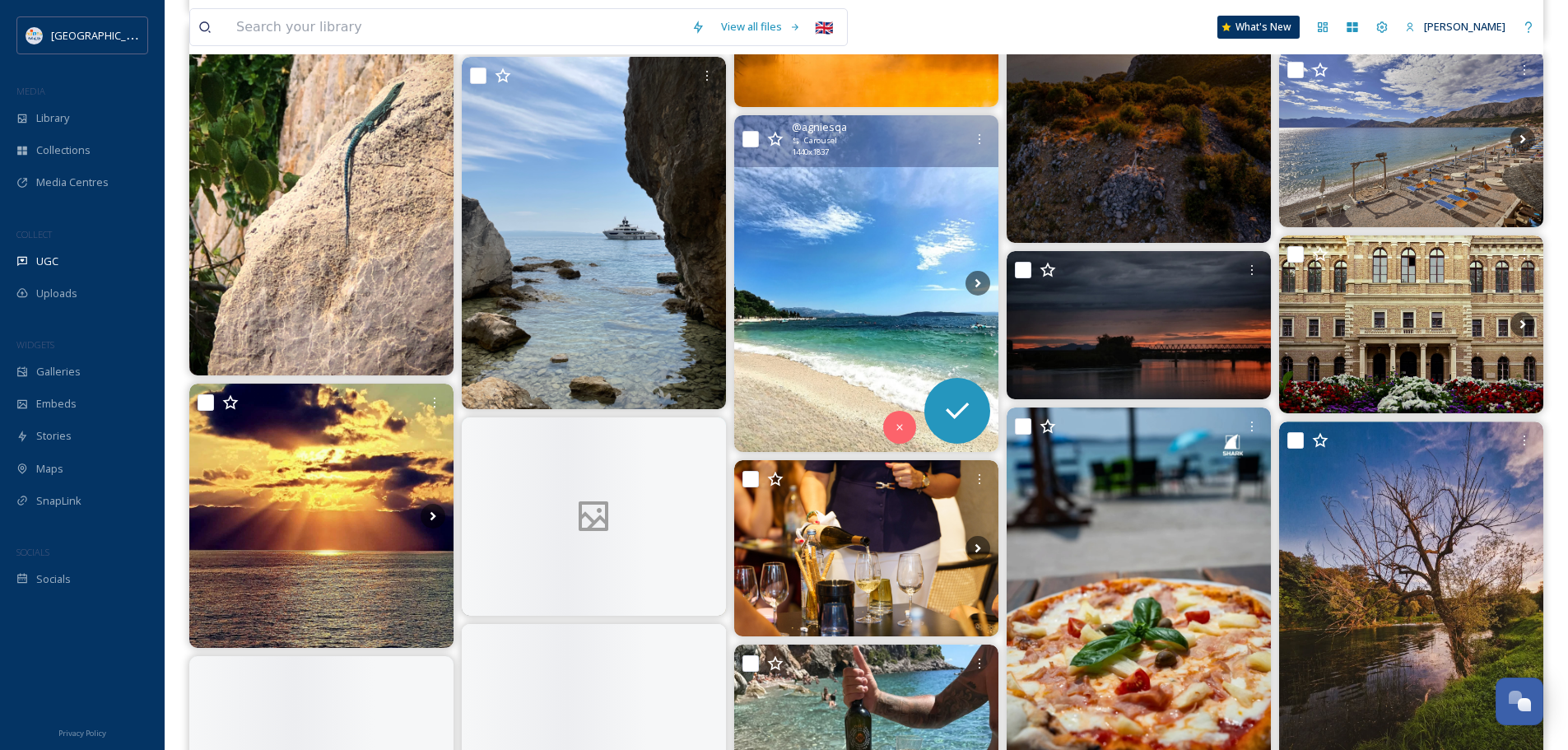
scroll to position [5842, 0]
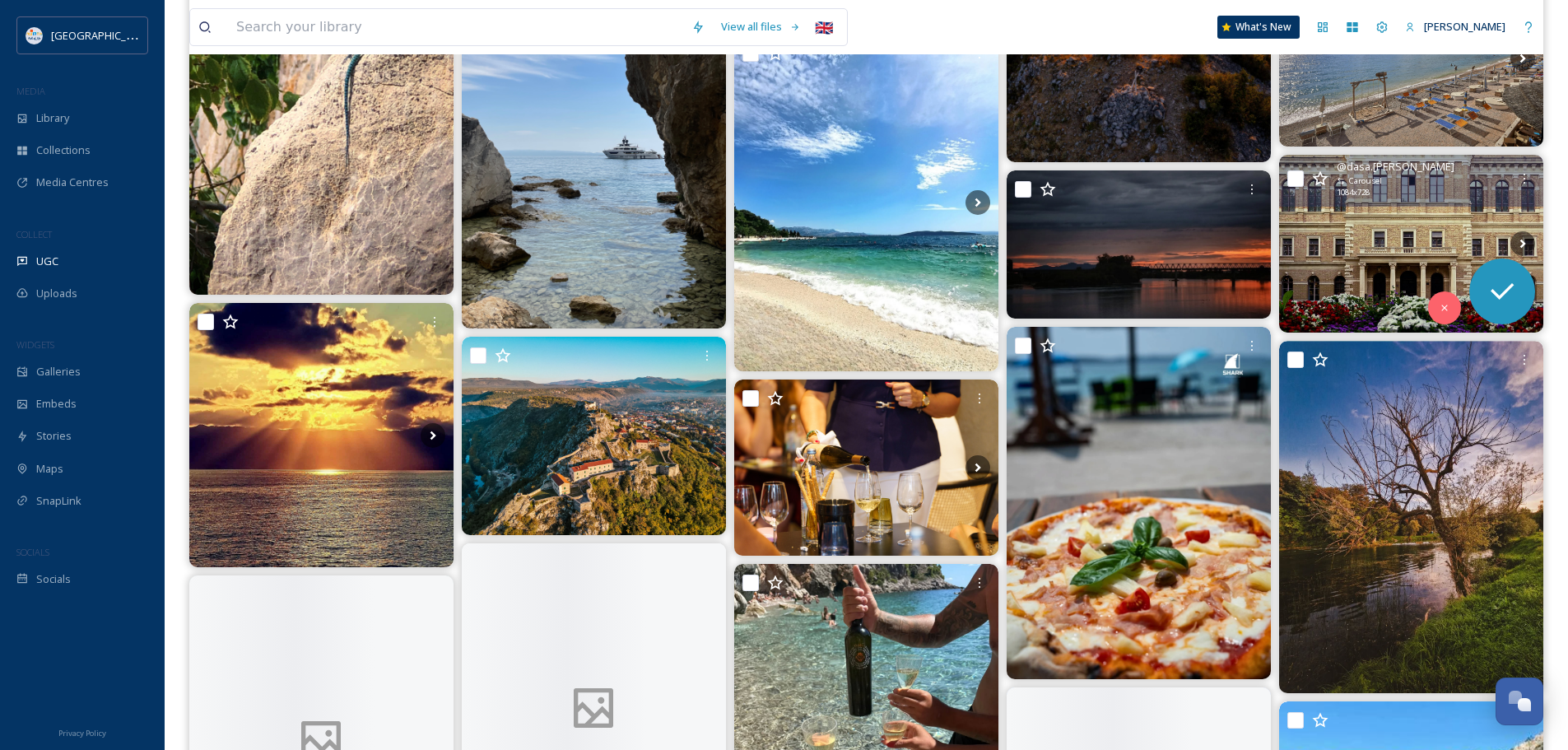
click at [1404, 247] on img at bounding box center [1410, 243] width 264 height 178
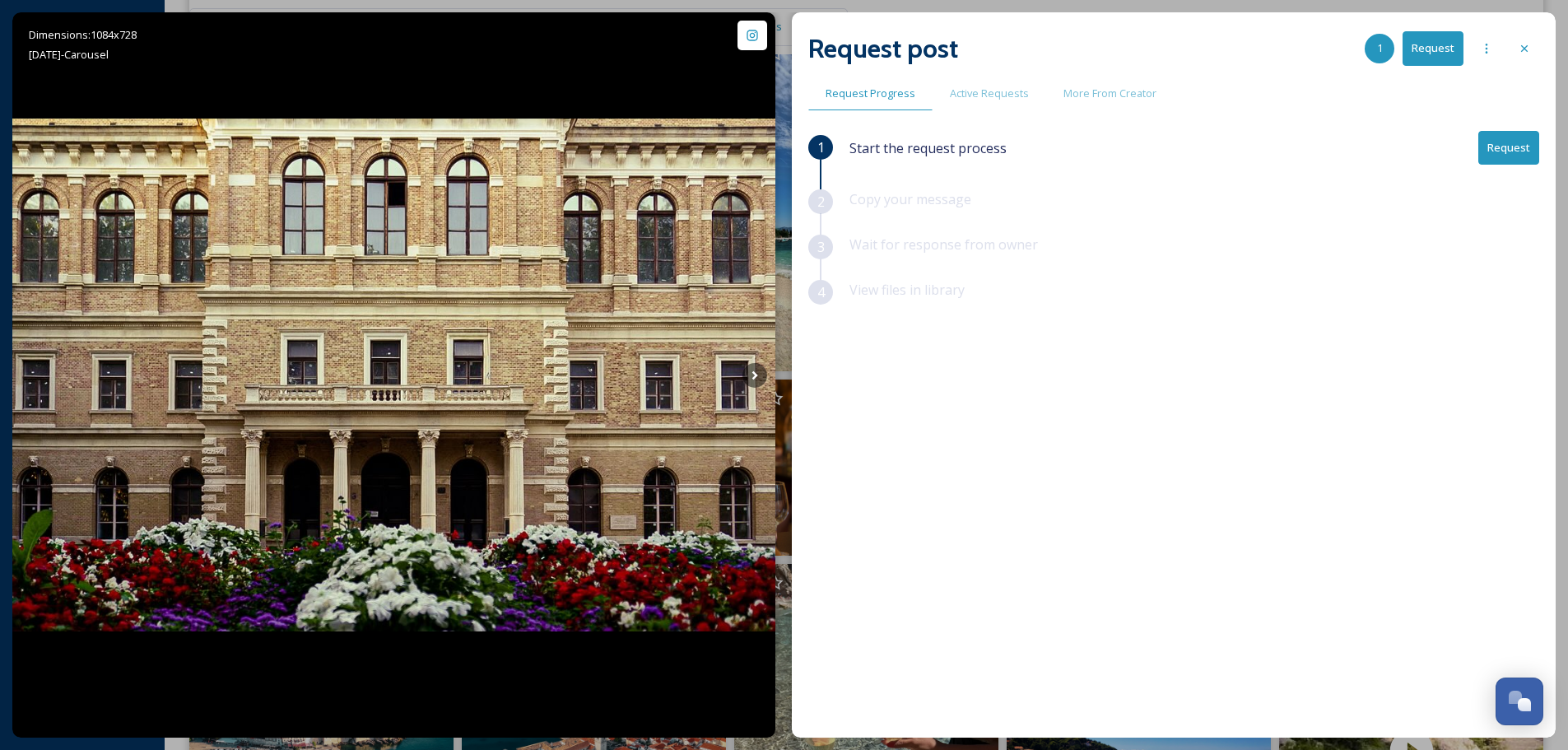
click at [1507, 44] on div "Request post 1 Request" at bounding box center [1173, 48] width 731 height 39
click at [1516, 45] on div at bounding box center [1524, 48] width 29 height 29
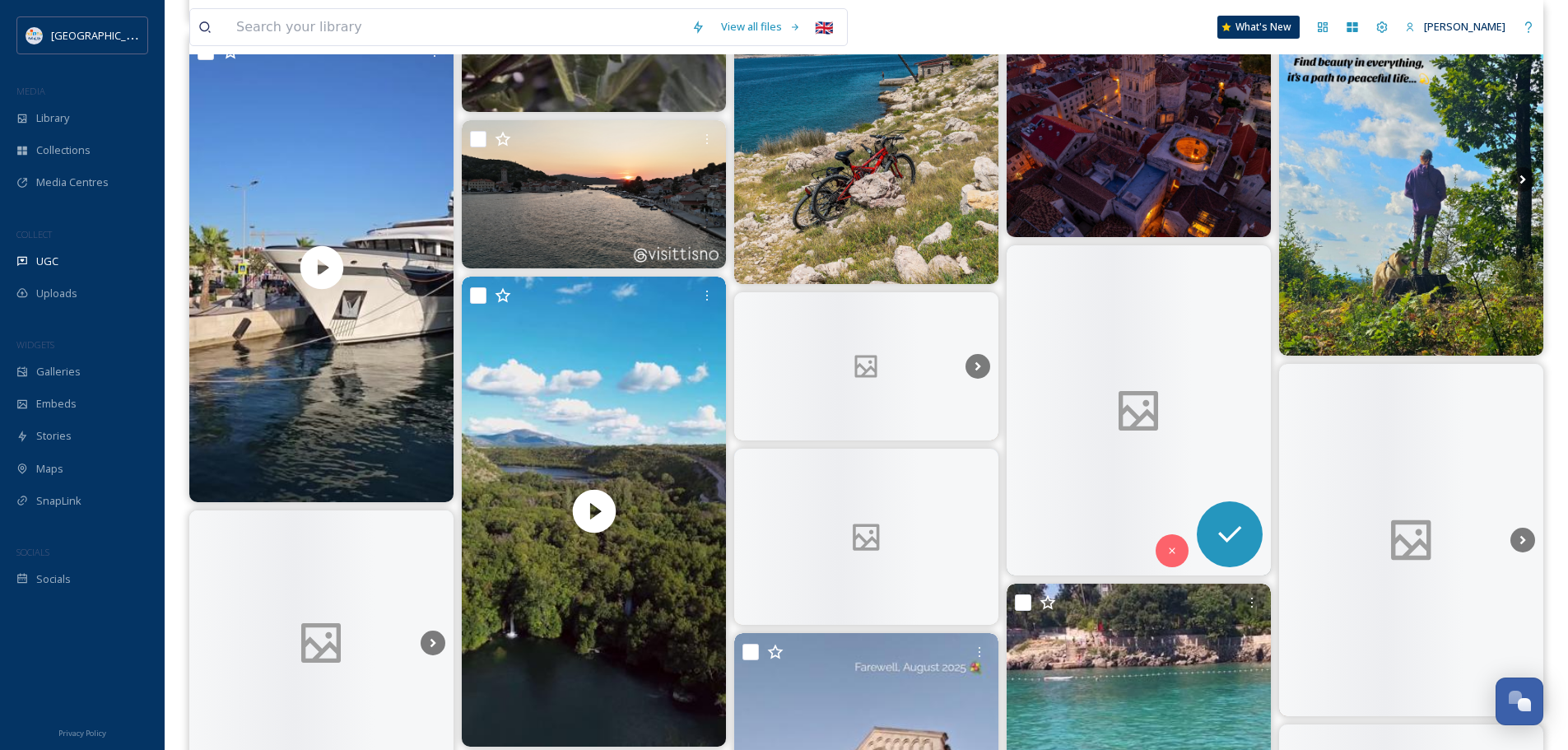
scroll to position [8064, 0]
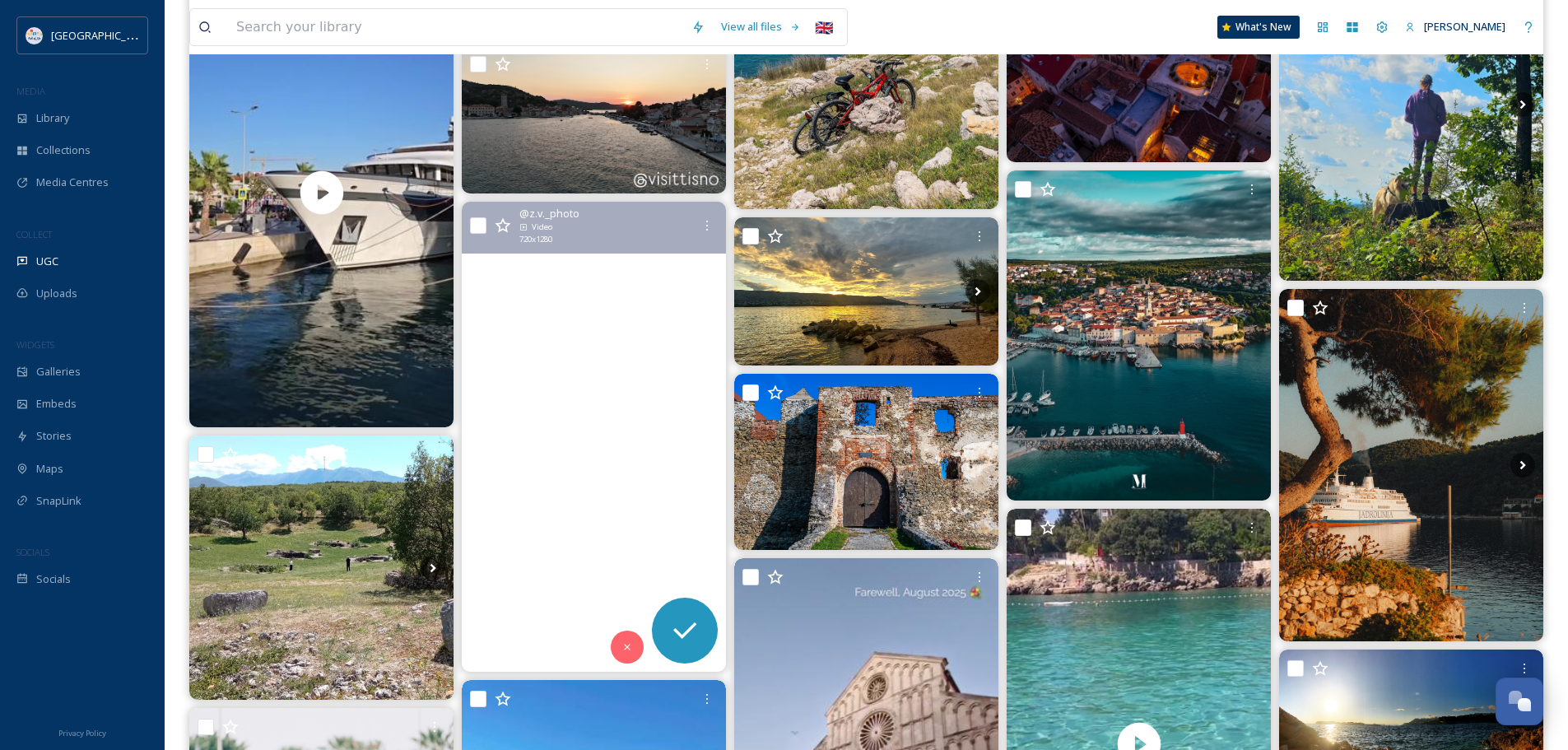
click at [636, 439] on video "💚 #brljanskojezero #npkrka #croatiafulloflife #dji #slapbrljan #nature #dronevi…" at bounding box center [593, 436] width 264 height 470
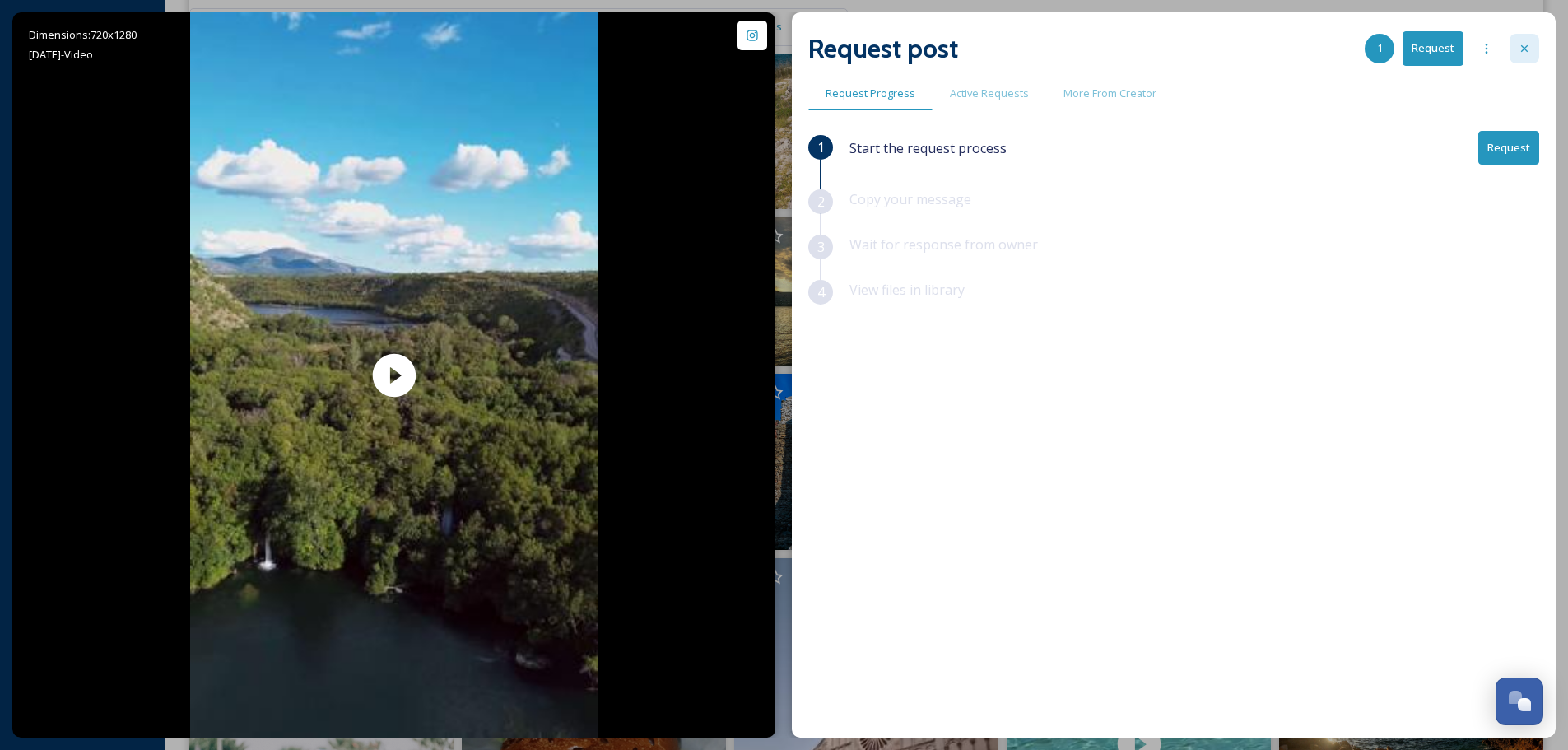
click at [1516, 47] on div at bounding box center [1524, 48] width 29 height 29
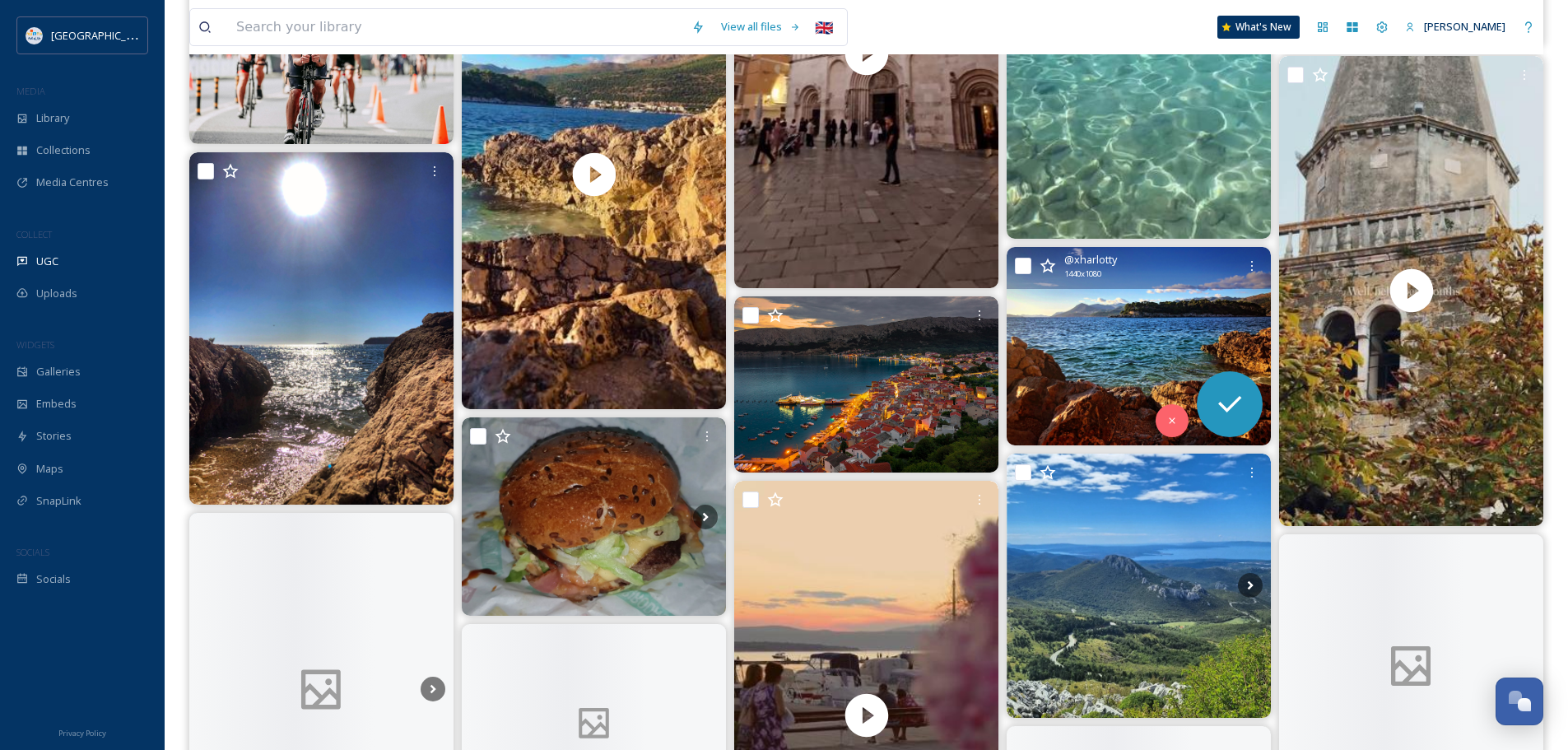
scroll to position [8805, 0]
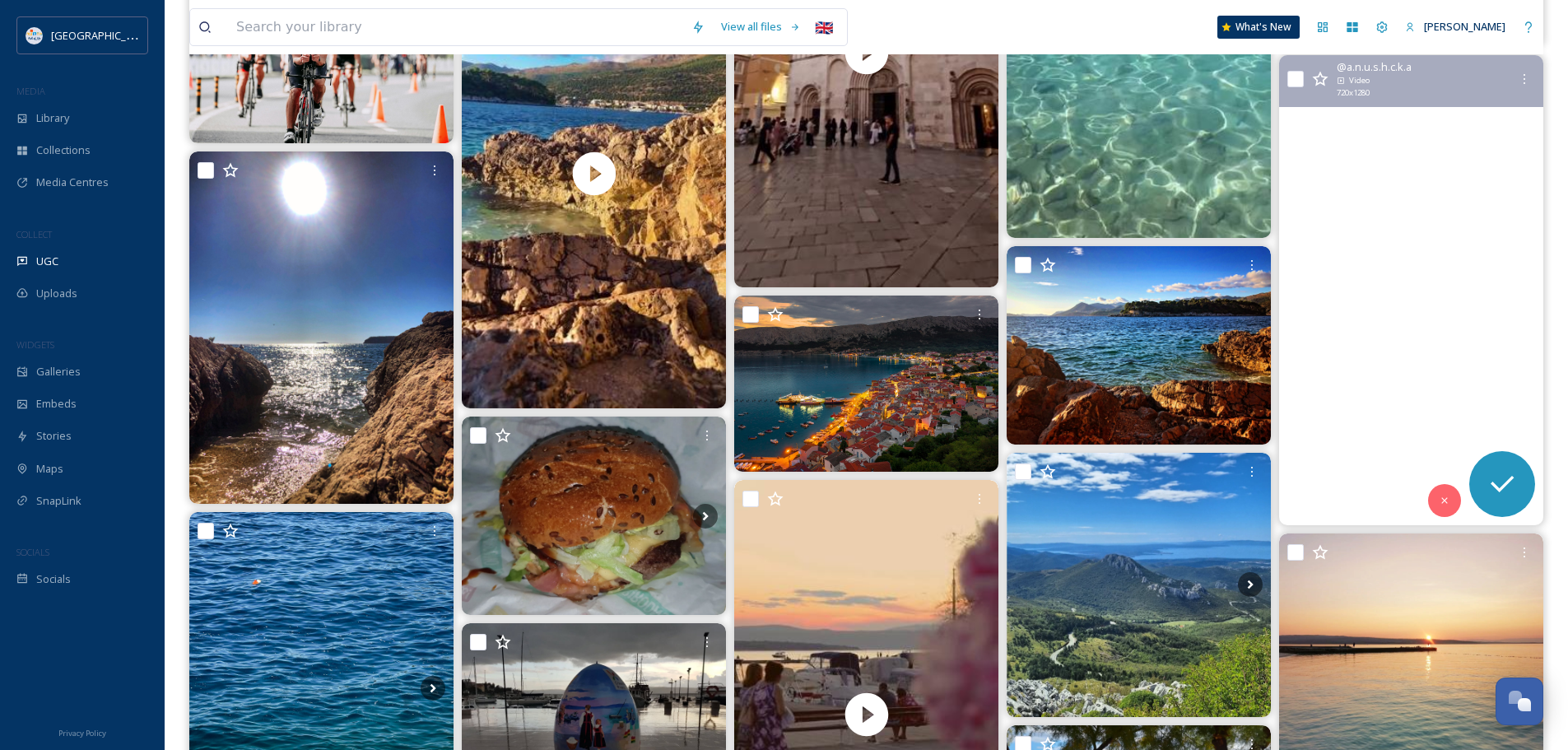
click at [1433, 331] on video "Are you ready? ‘Cause I am. * reminder that this is what Grožnjan currently loo…" at bounding box center [1410, 290] width 264 height 470
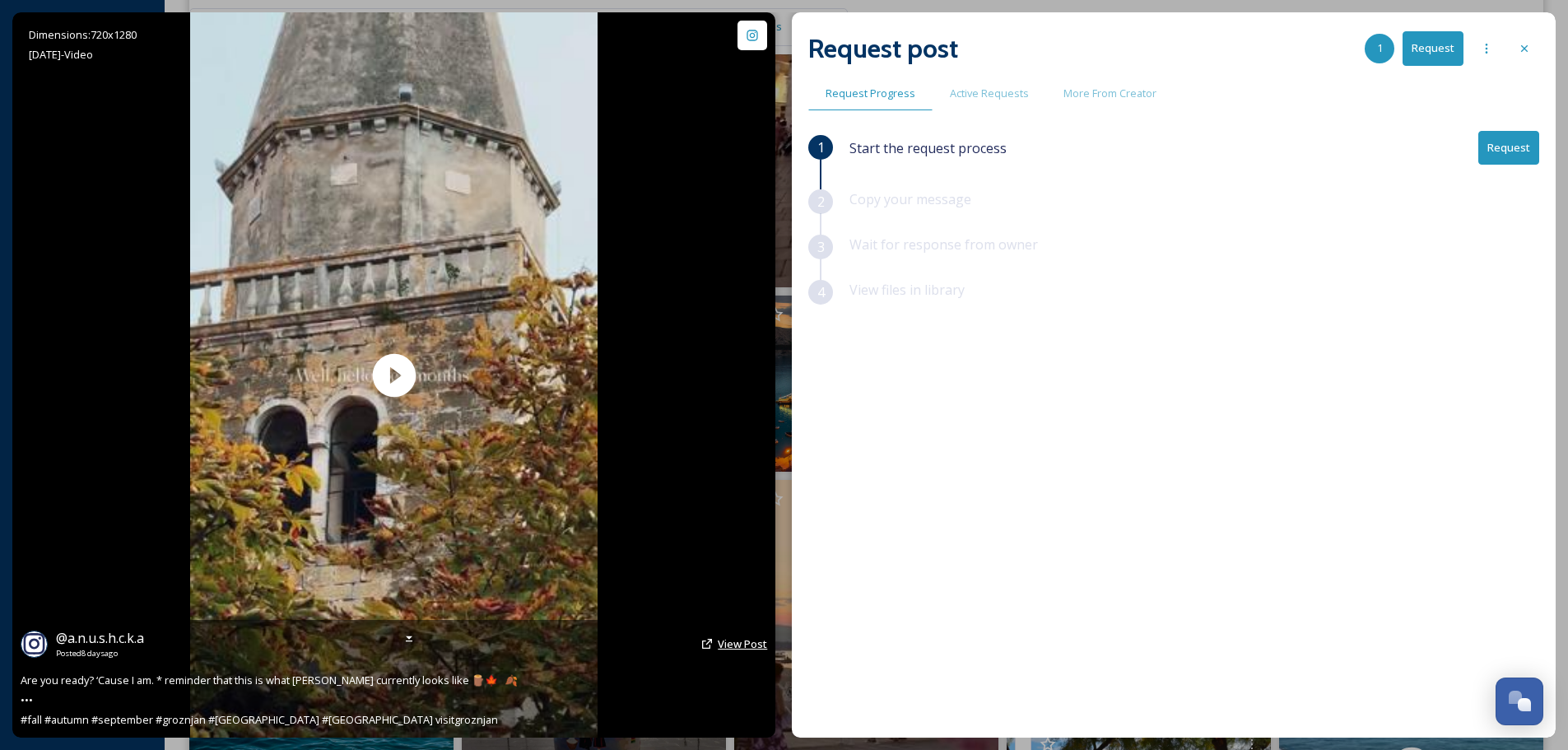
click at [728, 640] on span "View Post" at bounding box center [742, 643] width 49 height 15
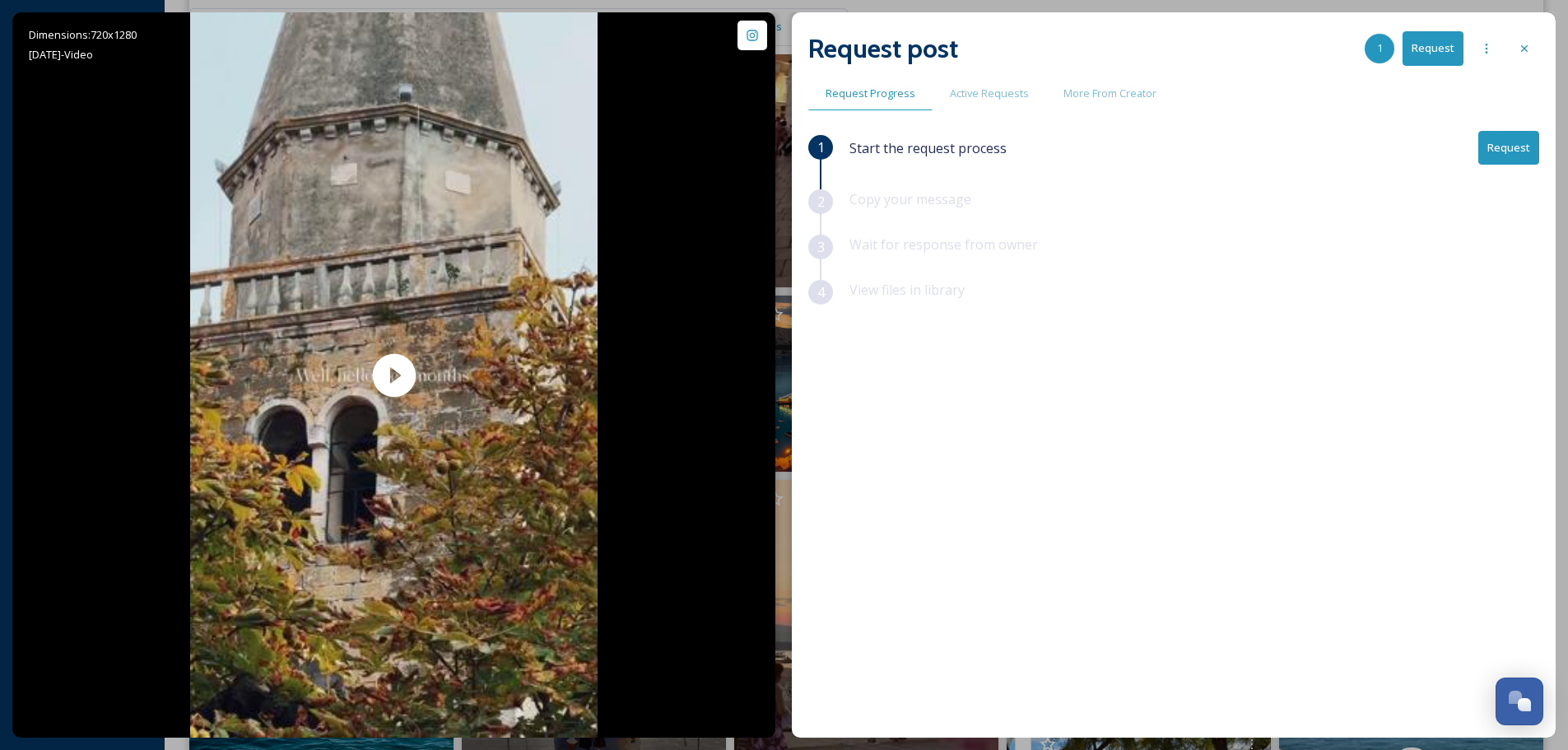
click at [1497, 140] on button "Request" at bounding box center [1508, 148] width 61 height 34
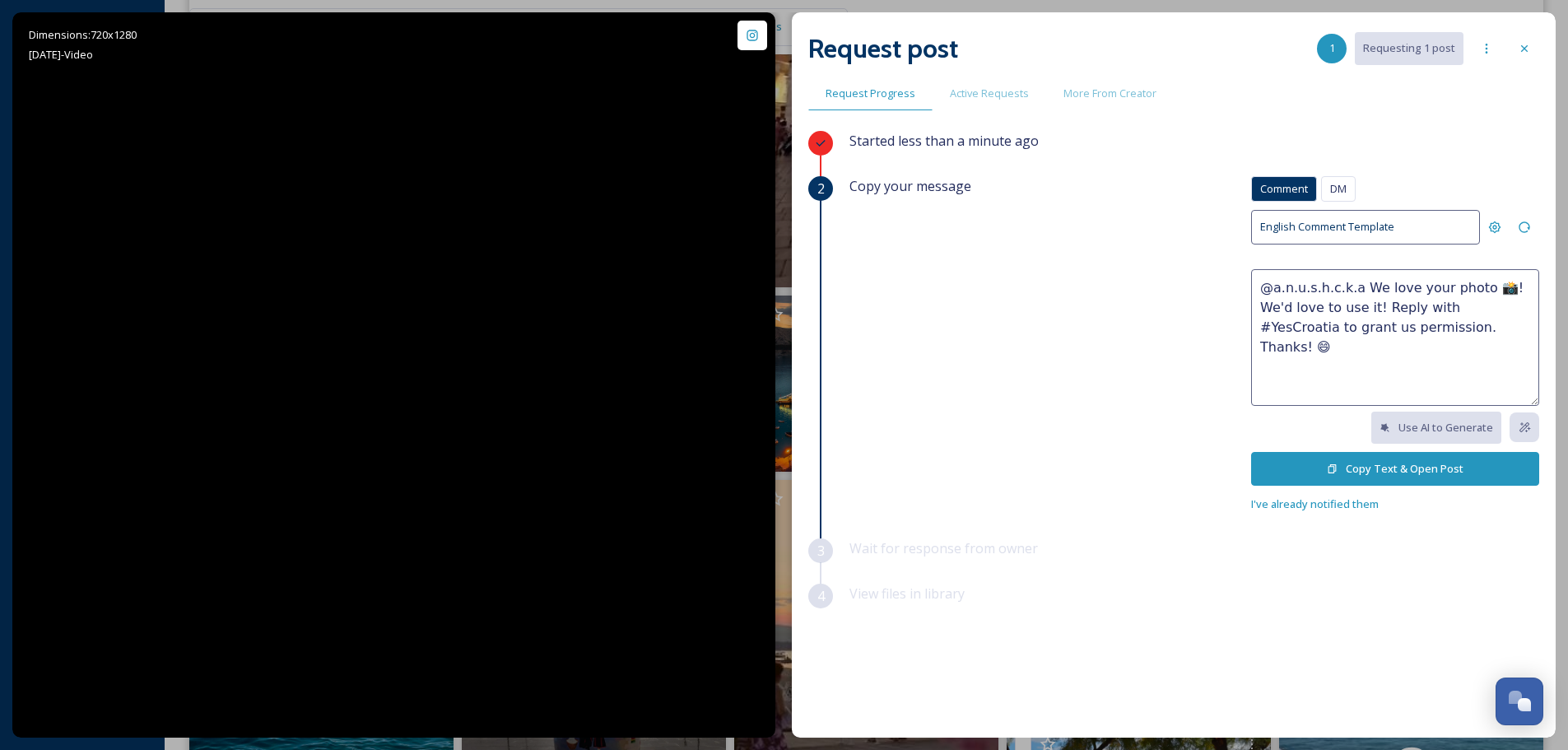
click at [1439, 328] on textarea "@a.n.u.s.h.c.k.a We love your photo 📸! We'd love to use it! Reply with #YesCroa…" at bounding box center [1394, 337] width 288 height 137
drag, startPoint x: 1420, startPoint y: 326, endPoint x: 1353, endPoint y: 283, distance: 79.6
click at [1353, 283] on textarea "@a.n.u.s.h.c.k.a We love your photo 📸! We'd love to use it! Reply with #YesCroa…" at bounding box center [1394, 337] width 288 height 137
paste textarea "reel 📸! We'd love to use it on our social media channels, with your credit, of …"
type textarea "@a.n.u.s.h.c.k.a We love your reel 📸! We'd love to use it on our social media c…"
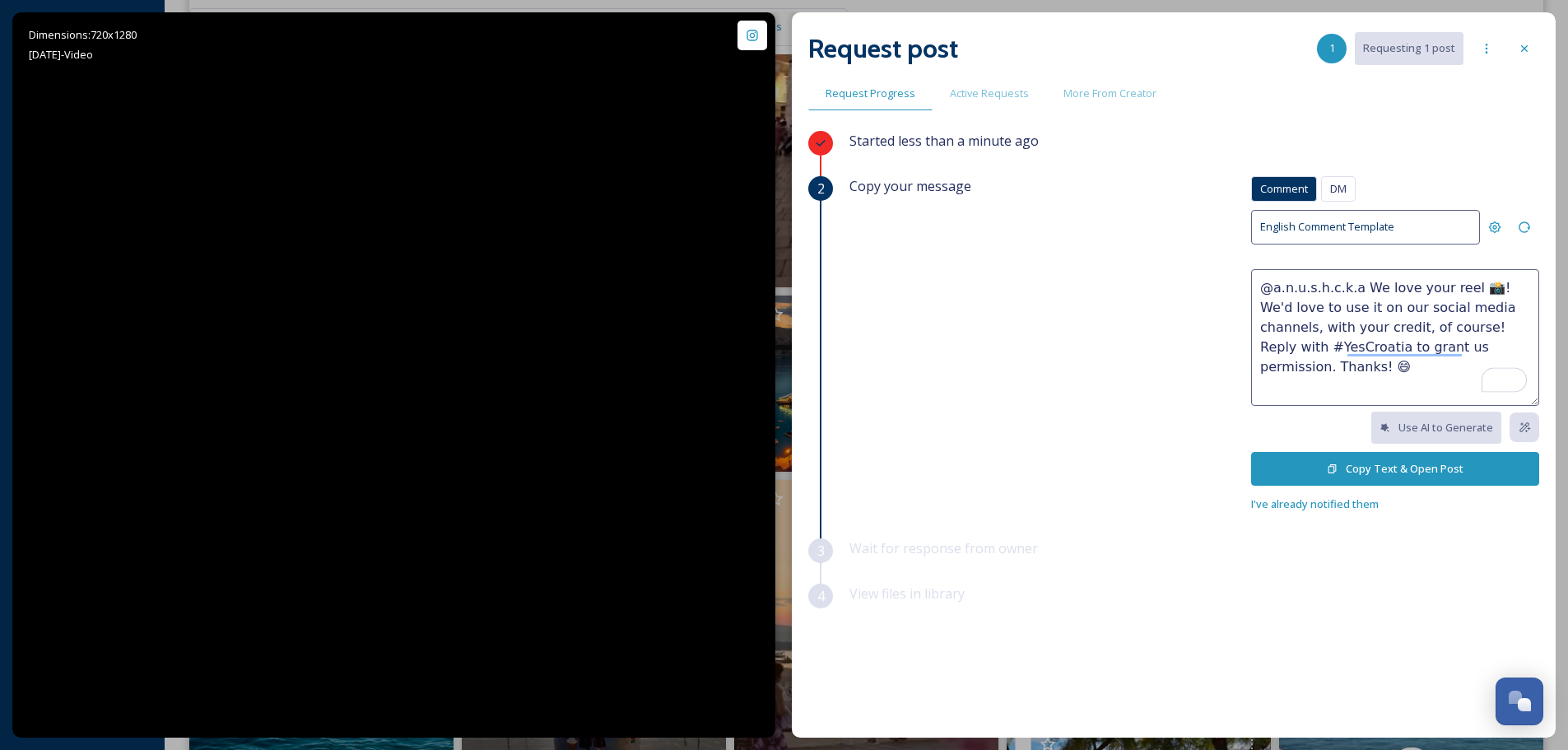
click at [1344, 465] on button "Copy Text & Open Post" at bounding box center [1394, 468] width 288 height 34
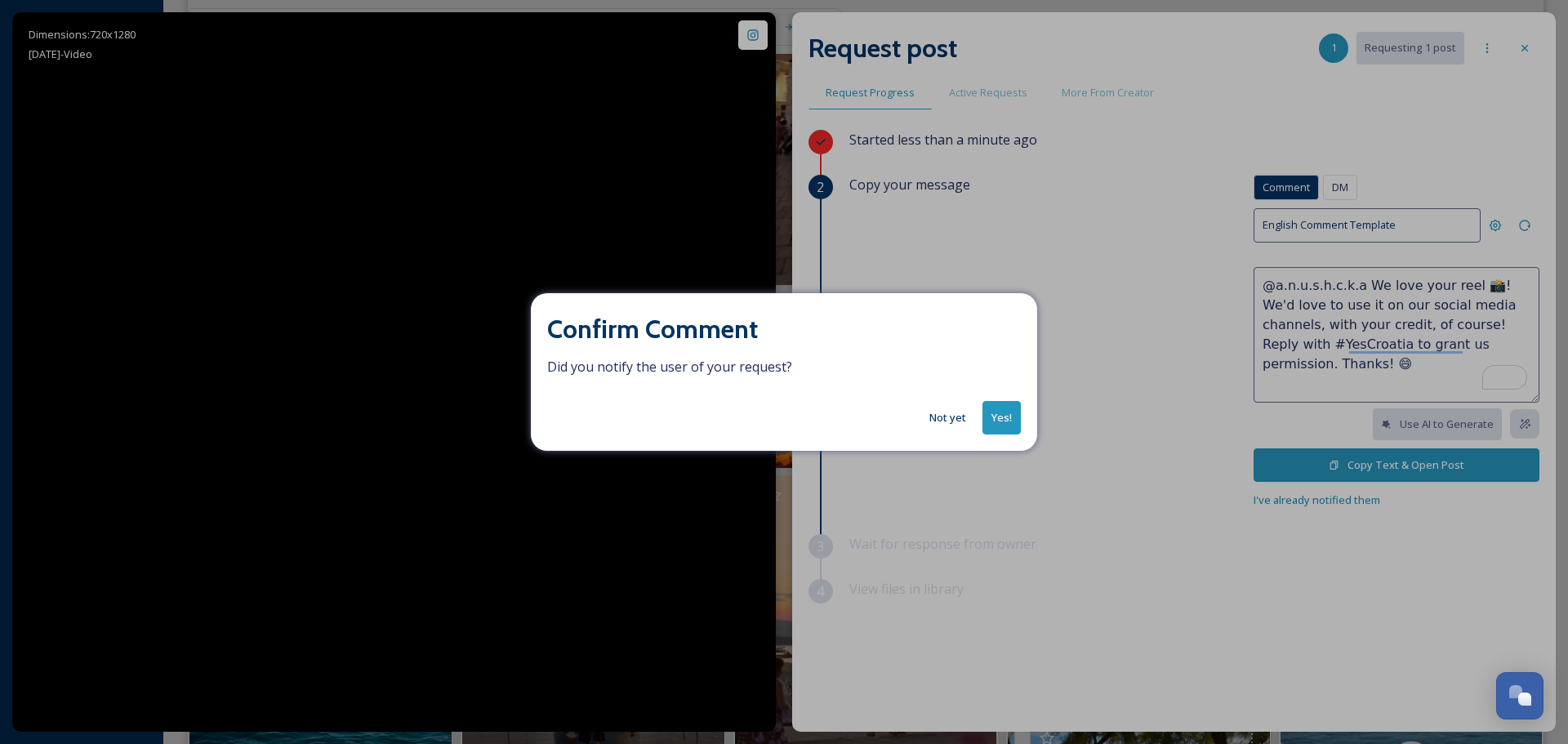
click at [1002, 413] on button "Yes!" at bounding box center [1002, 418] width 38 height 33
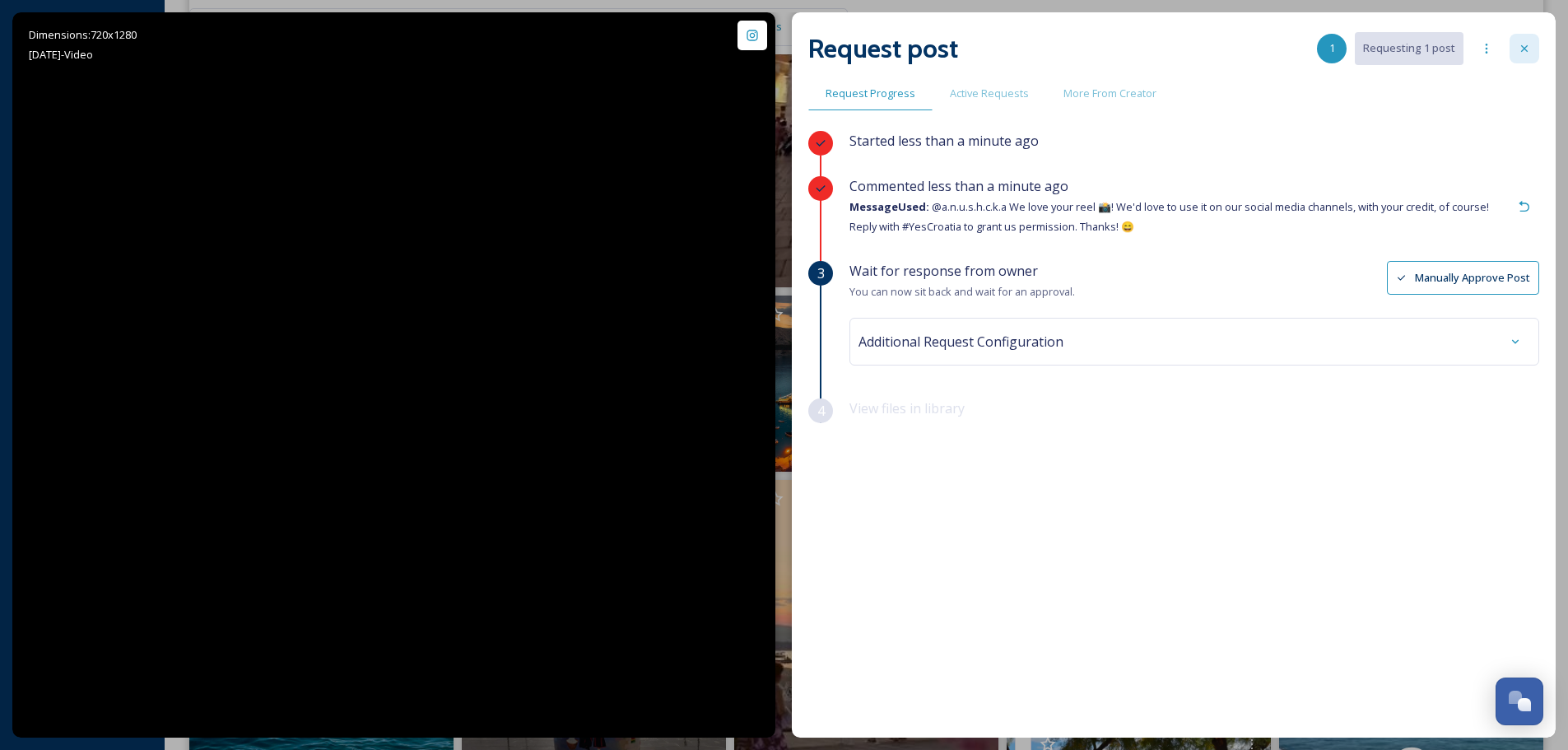
click at [1521, 46] on icon at bounding box center [1524, 49] width 13 height 13
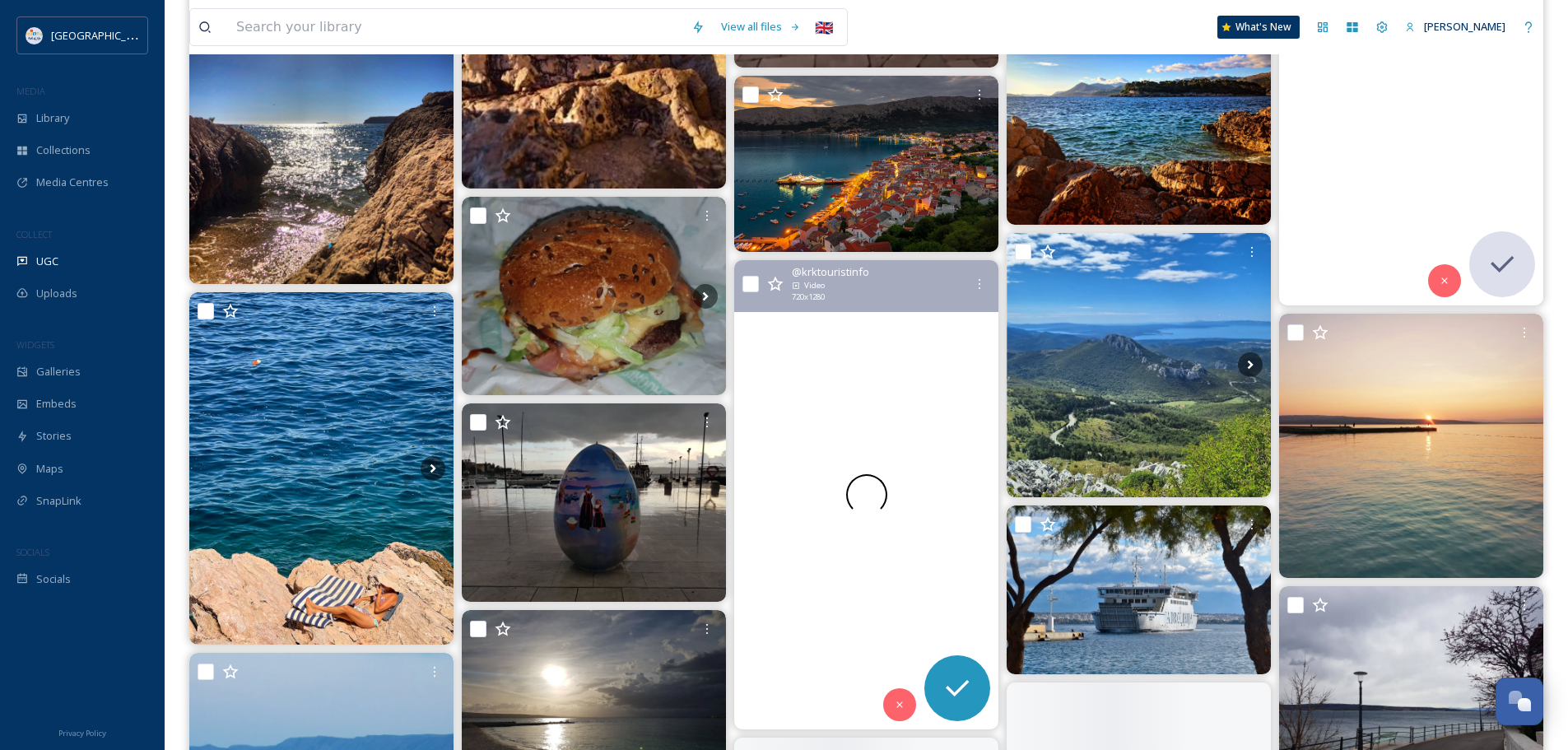
scroll to position [9133, 0]
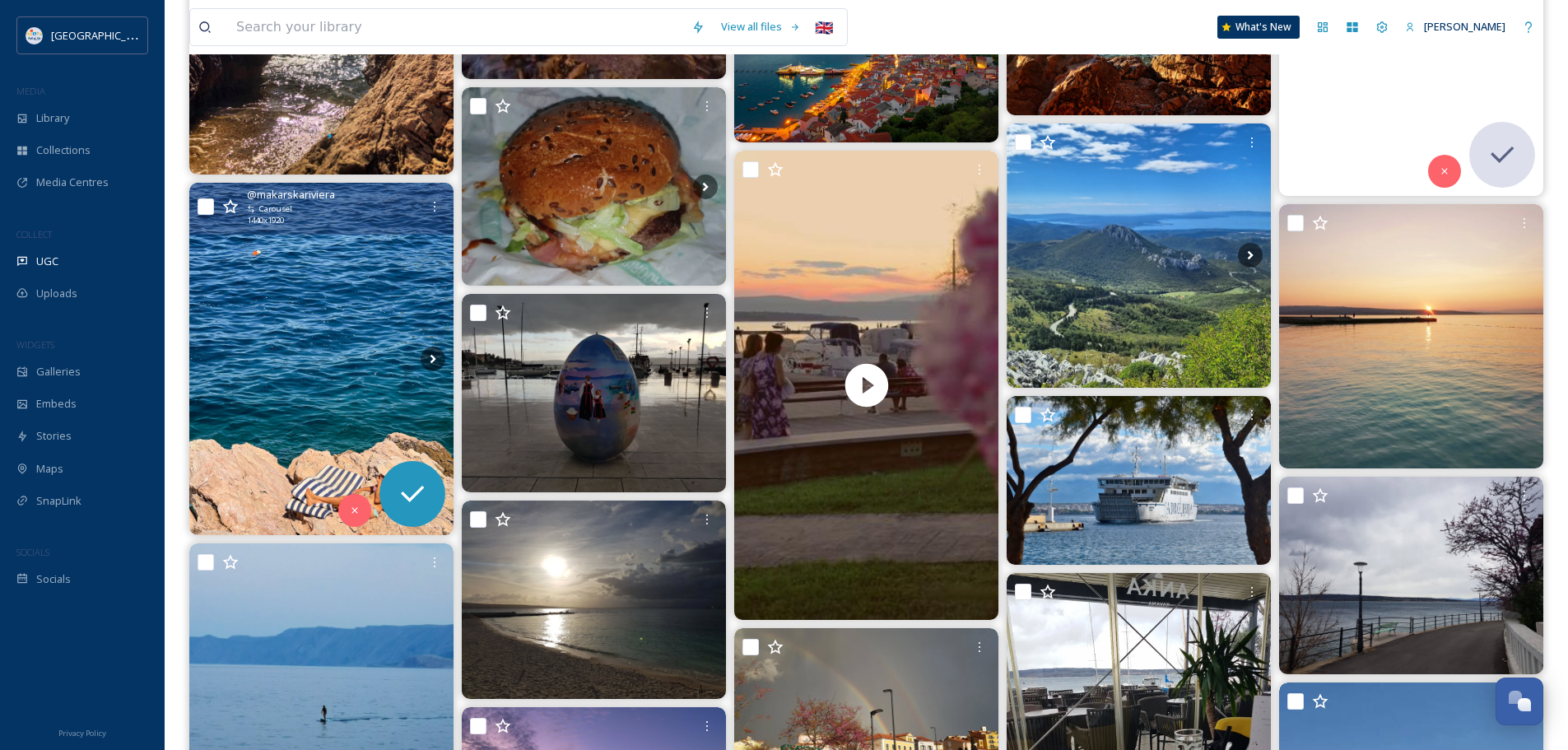
click at [310, 359] on img at bounding box center [321, 359] width 264 height 352
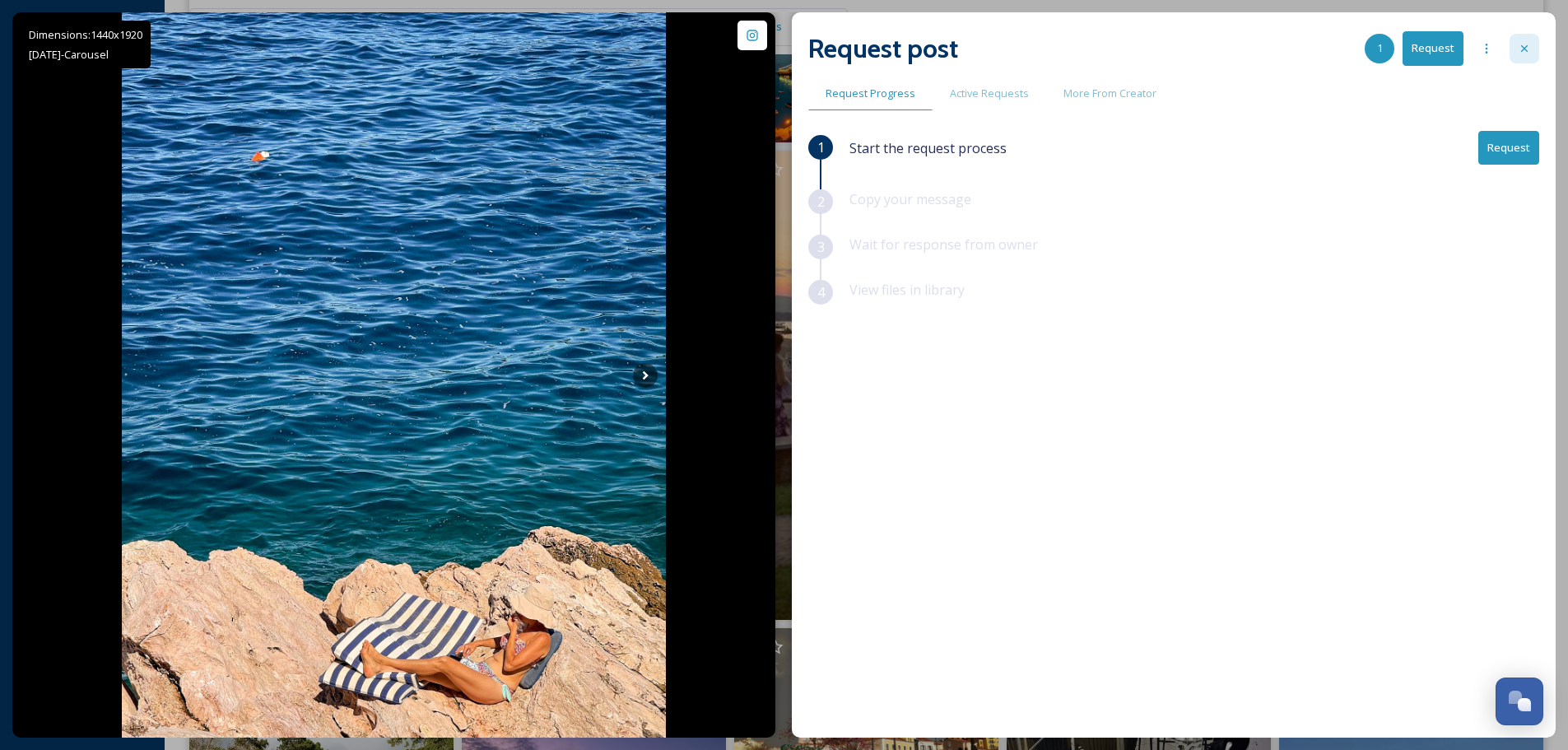
click at [1527, 49] on icon at bounding box center [1524, 49] width 13 height 13
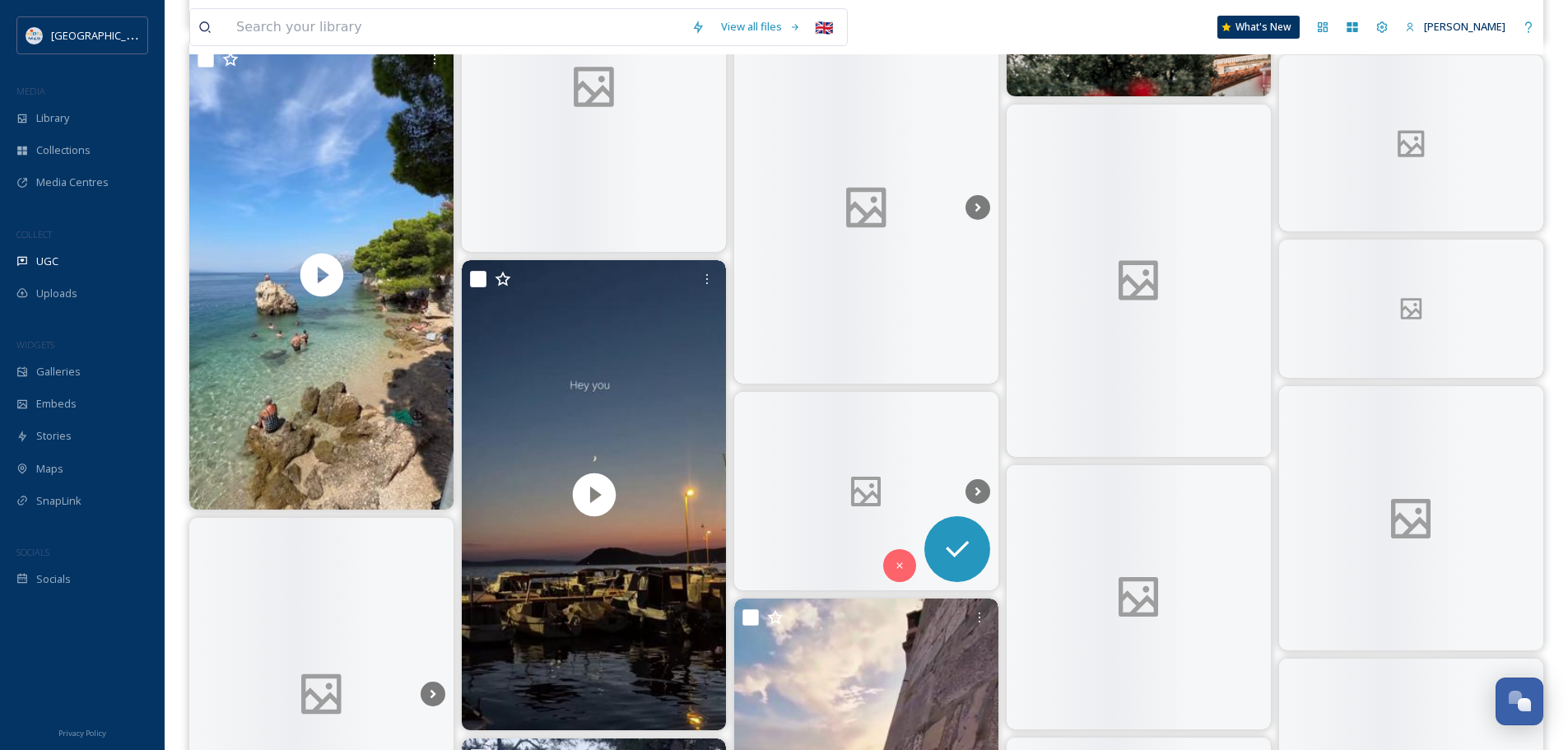
scroll to position [13659, 0]
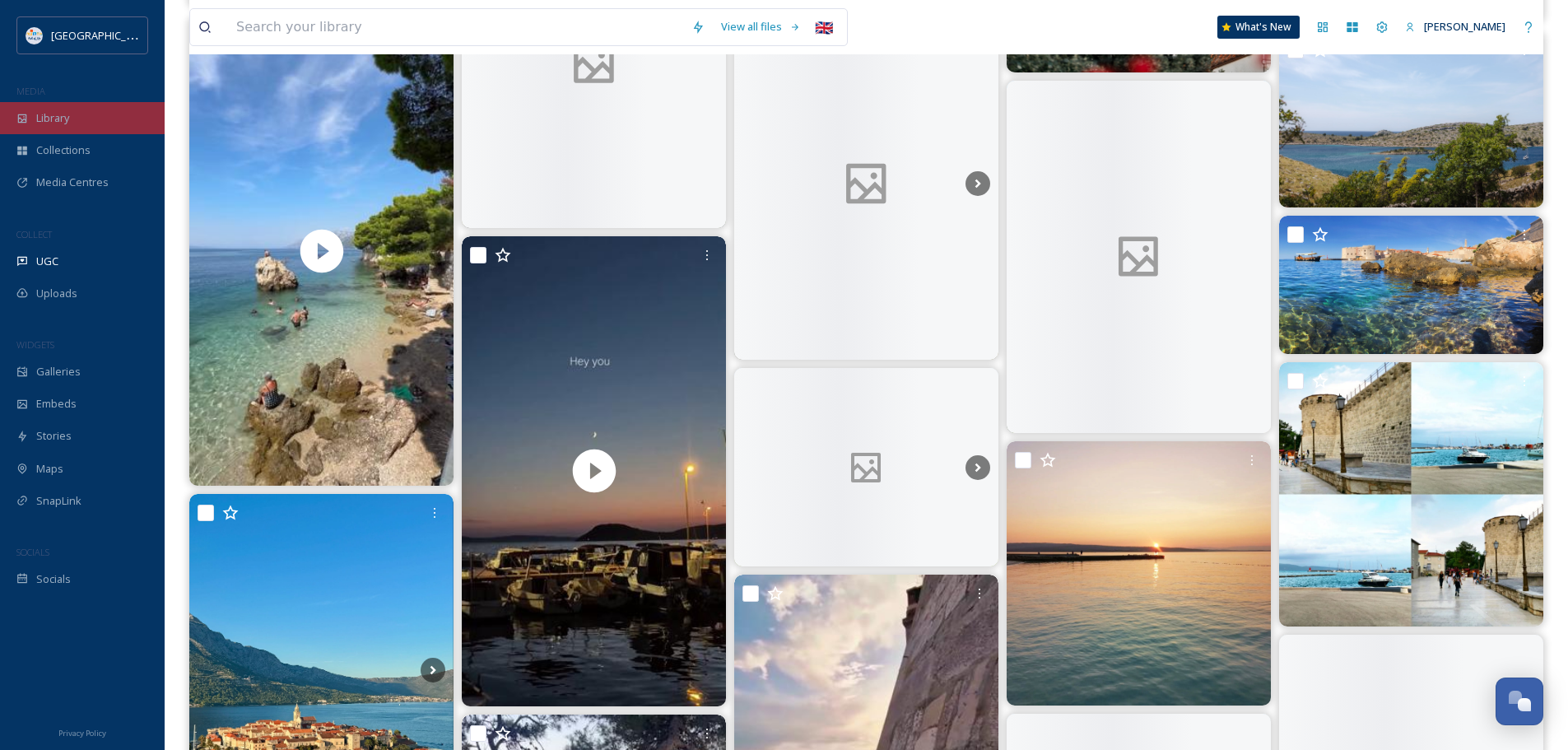
click at [86, 127] on div "Library" at bounding box center [82, 118] width 164 height 32
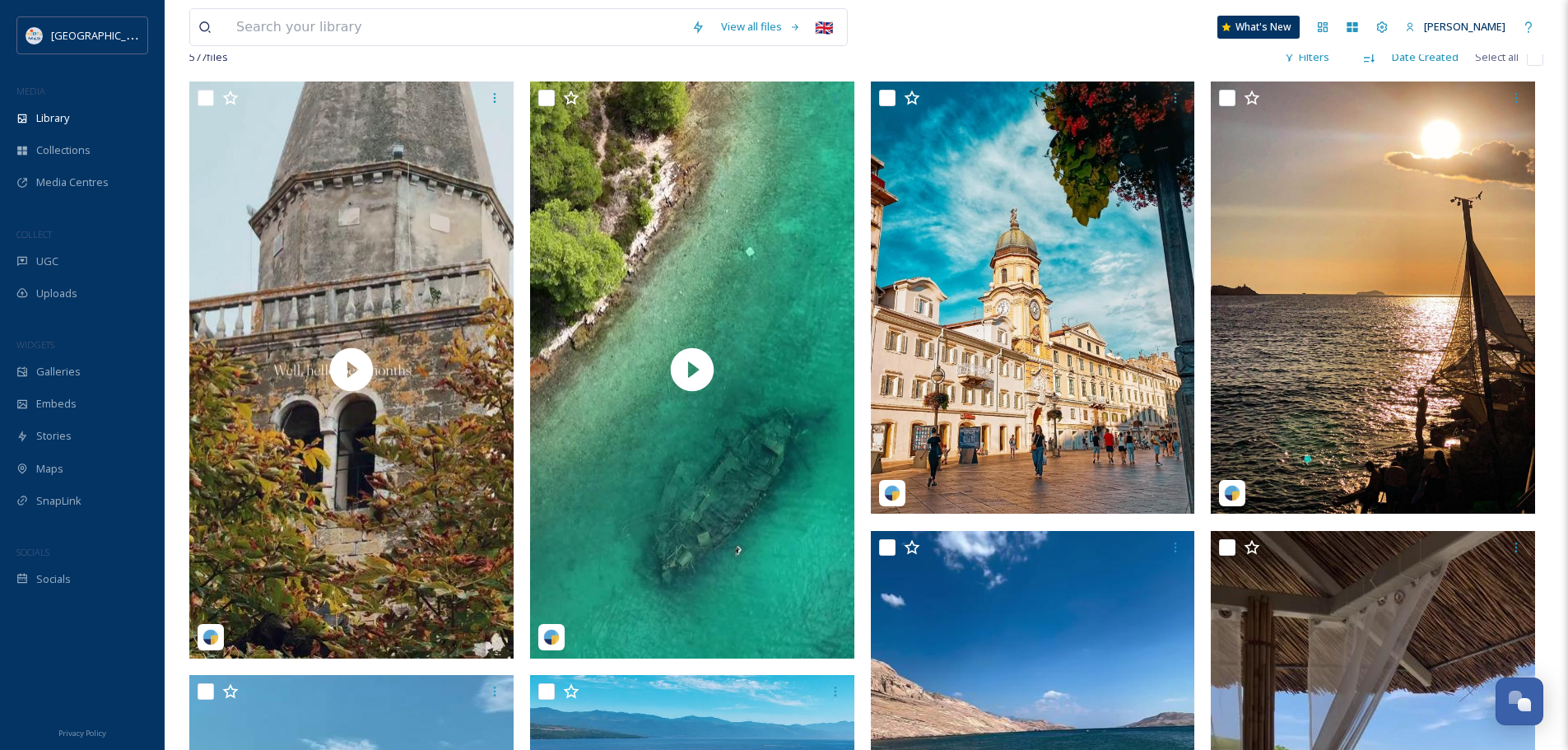
scroll to position [329, 0]
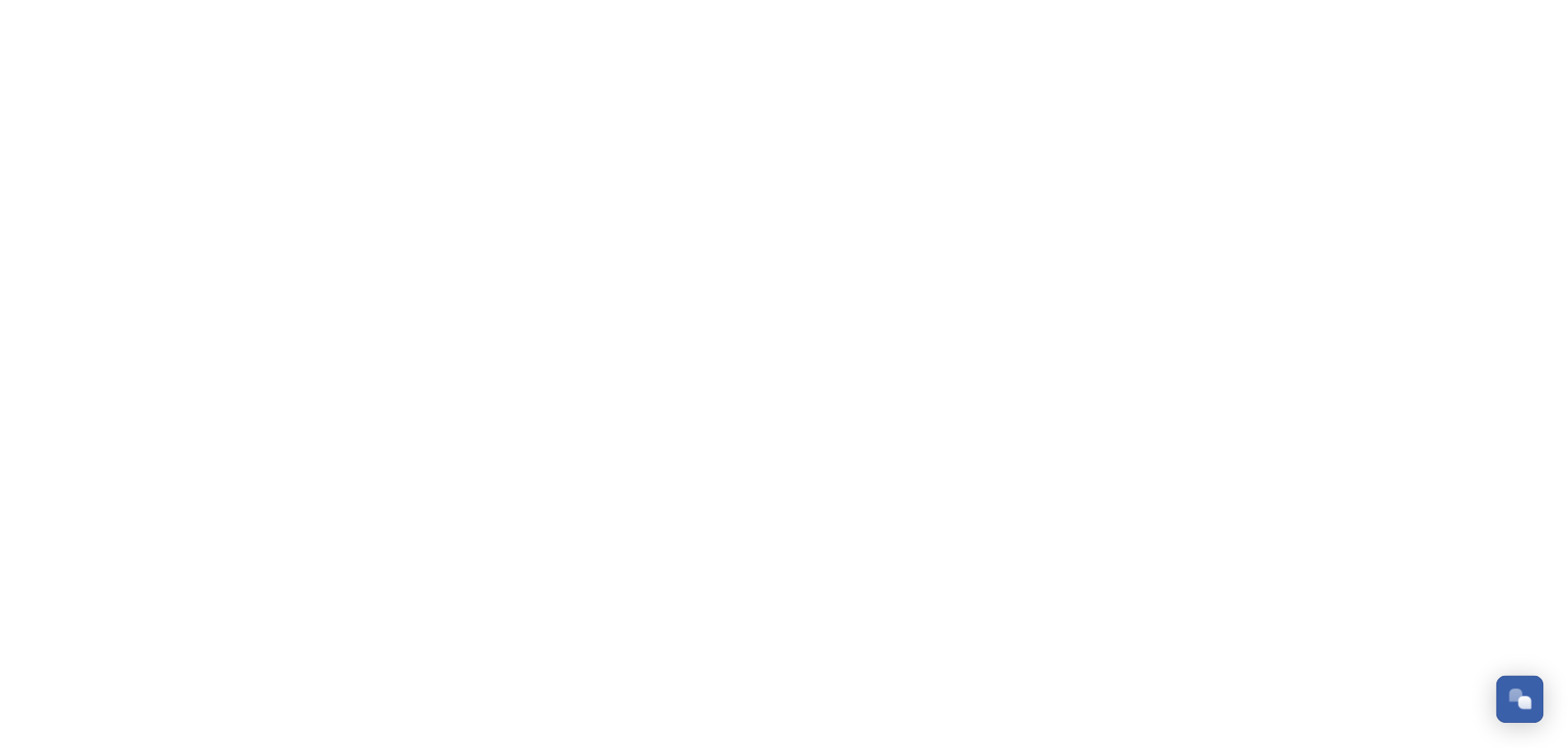
scroll to position [2243, 0]
